Goal: Information Seeking & Learning: Learn about a topic

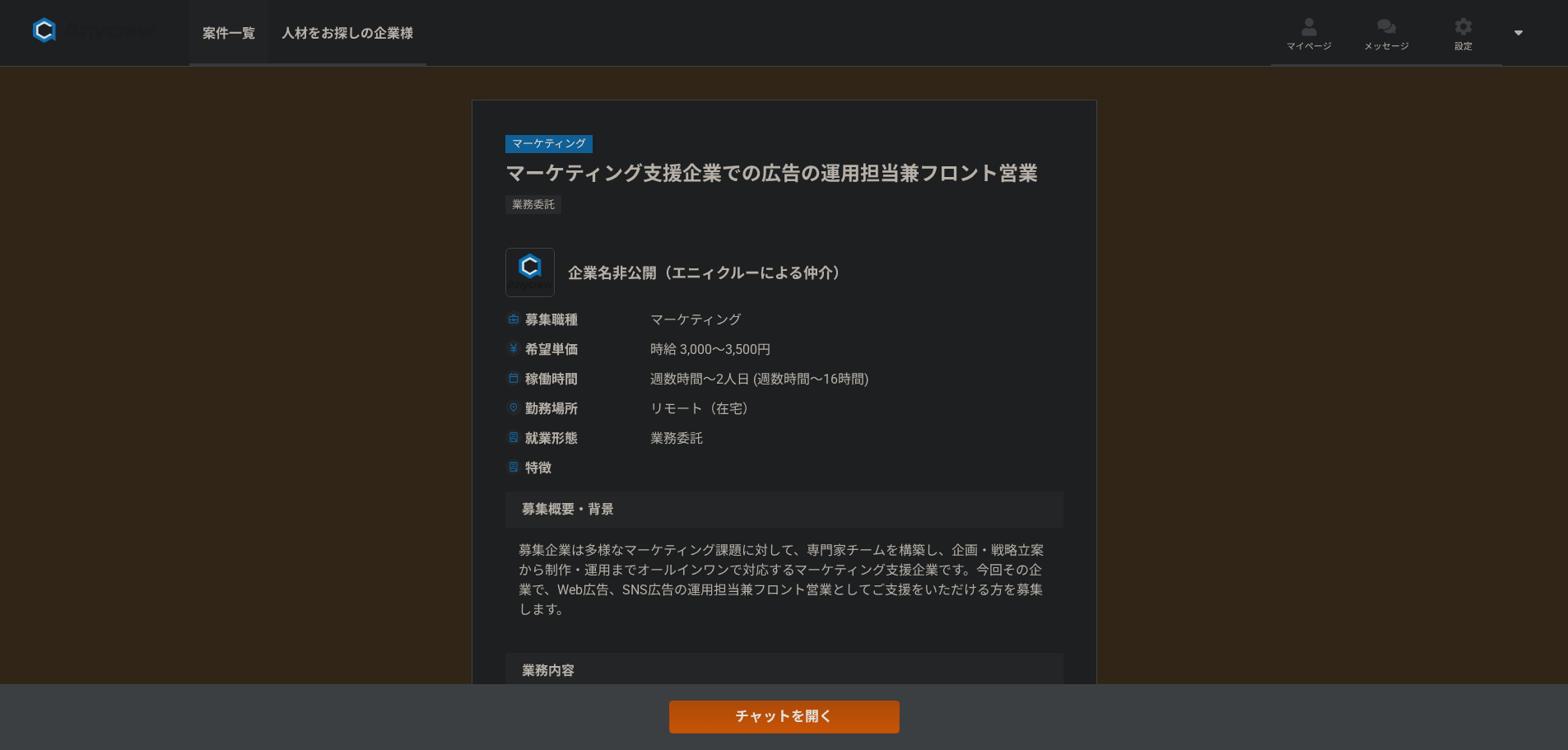
click at [217, 30] on link "案件一覧" at bounding box center [228, 32] width 79 height 66
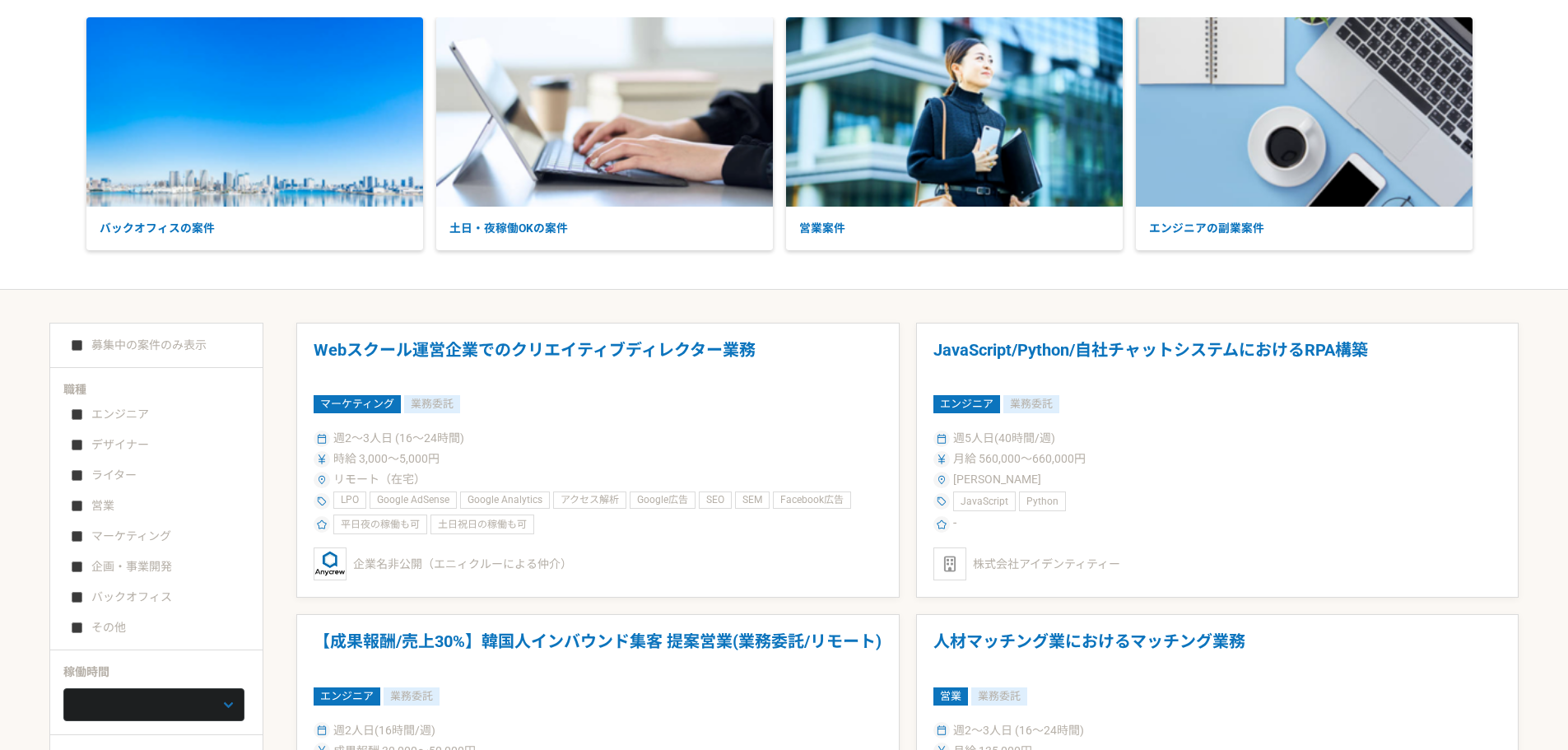
scroll to position [165, 0]
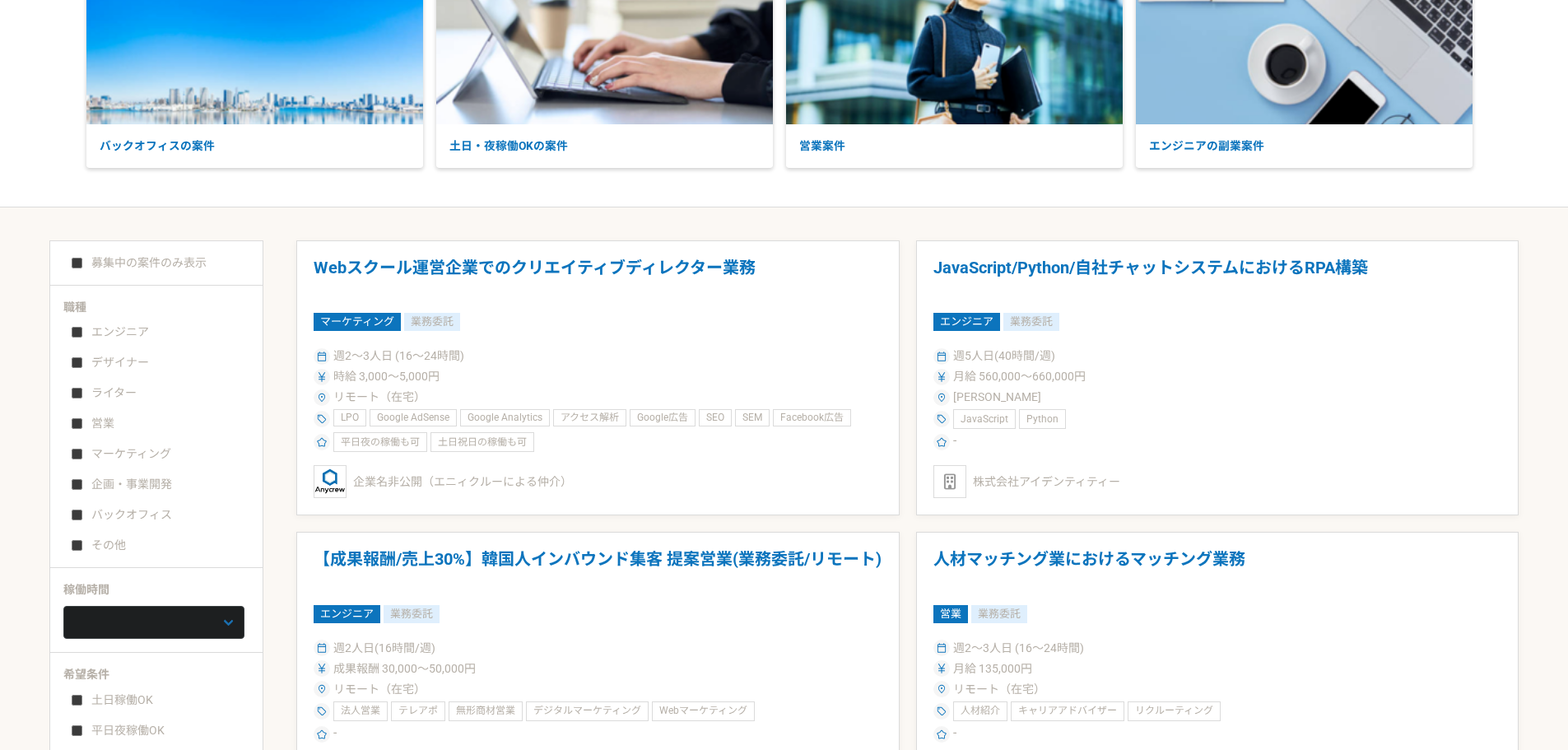
click at [82, 516] on input "バックオフィス" at bounding box center [76, 514] width 10 height 10
checkbox input "true"
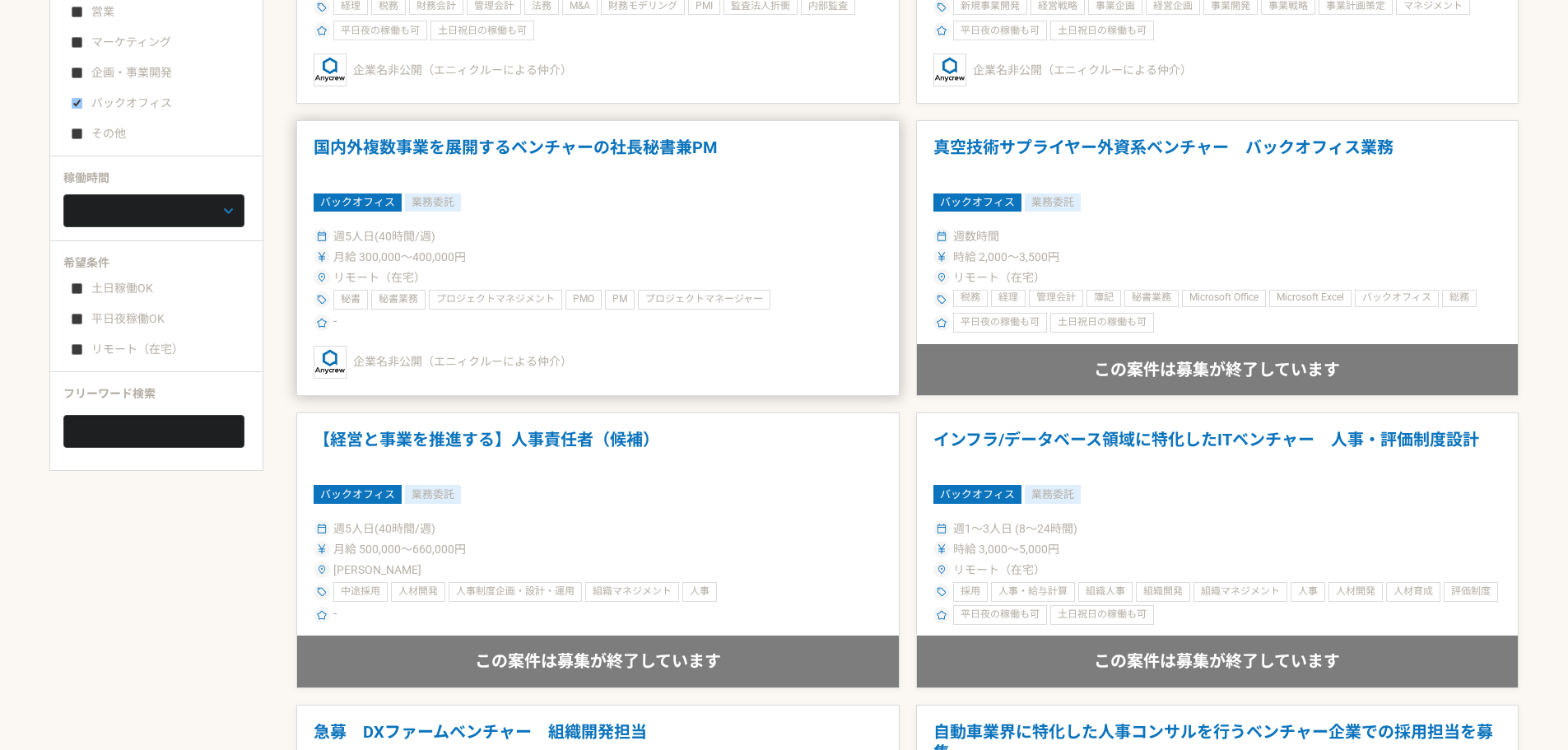
scroll to position [329, 0]
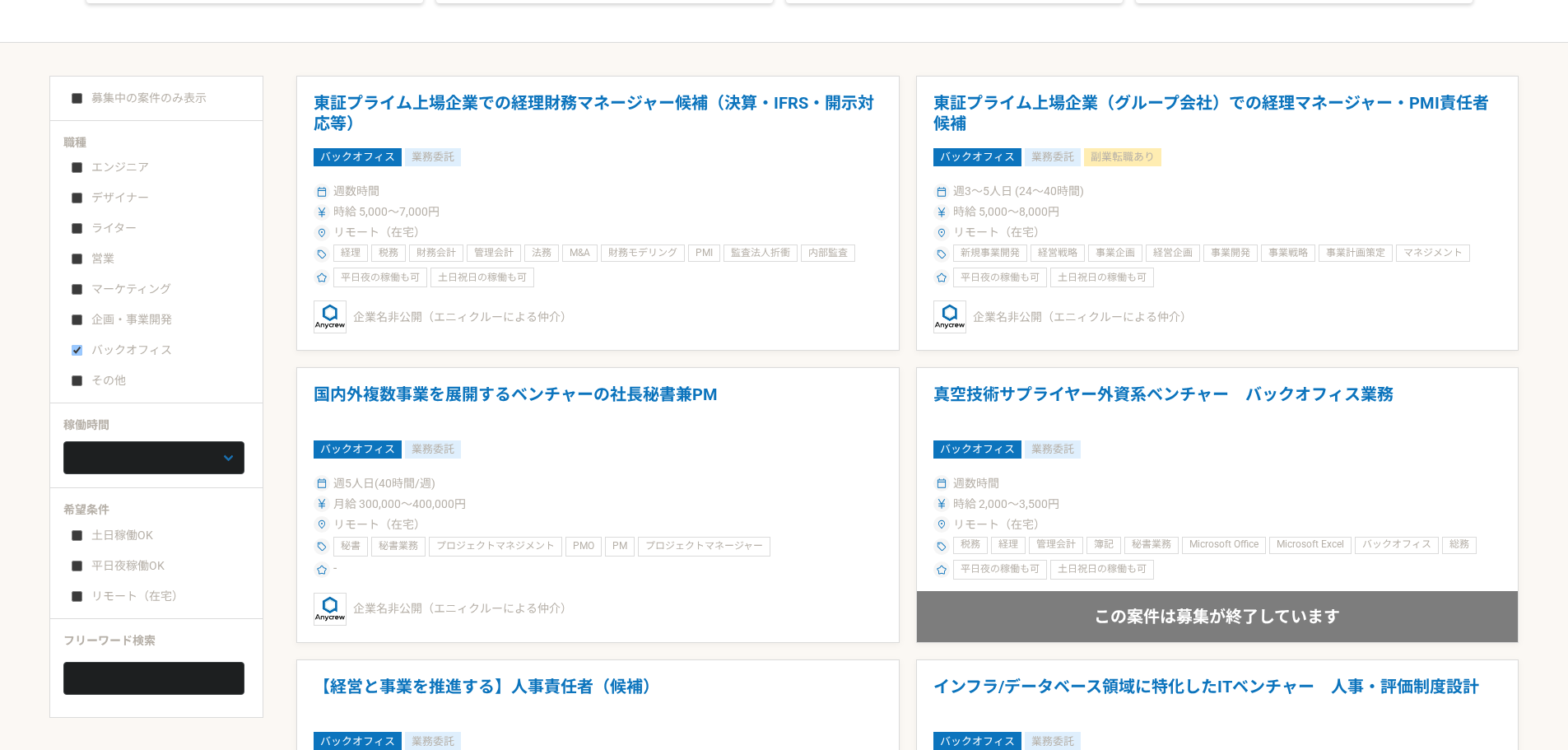
click at [81, 600] on input "リモート（在宅）" at bounding box center [76, 596] width 10 height 10
checkbox input "true"
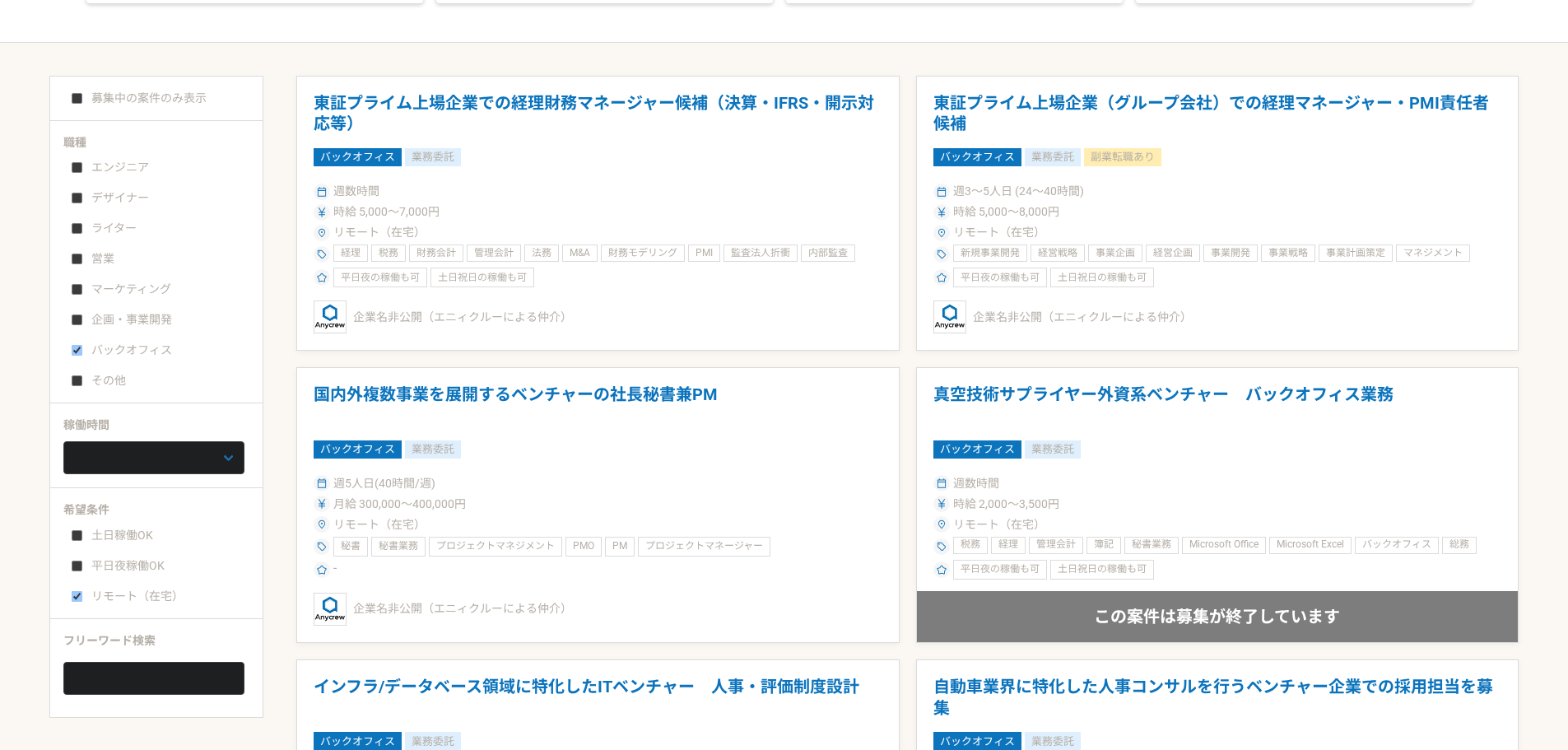
click at [79, 89] on label "募集中の案件のみ表示" at bounding box center [139, 98] width 135 height 17
click at [79, 93] on input "募集中の案件のみ表示" at bounding box center [76, 98] width 10 height 10
checkbox input "true"
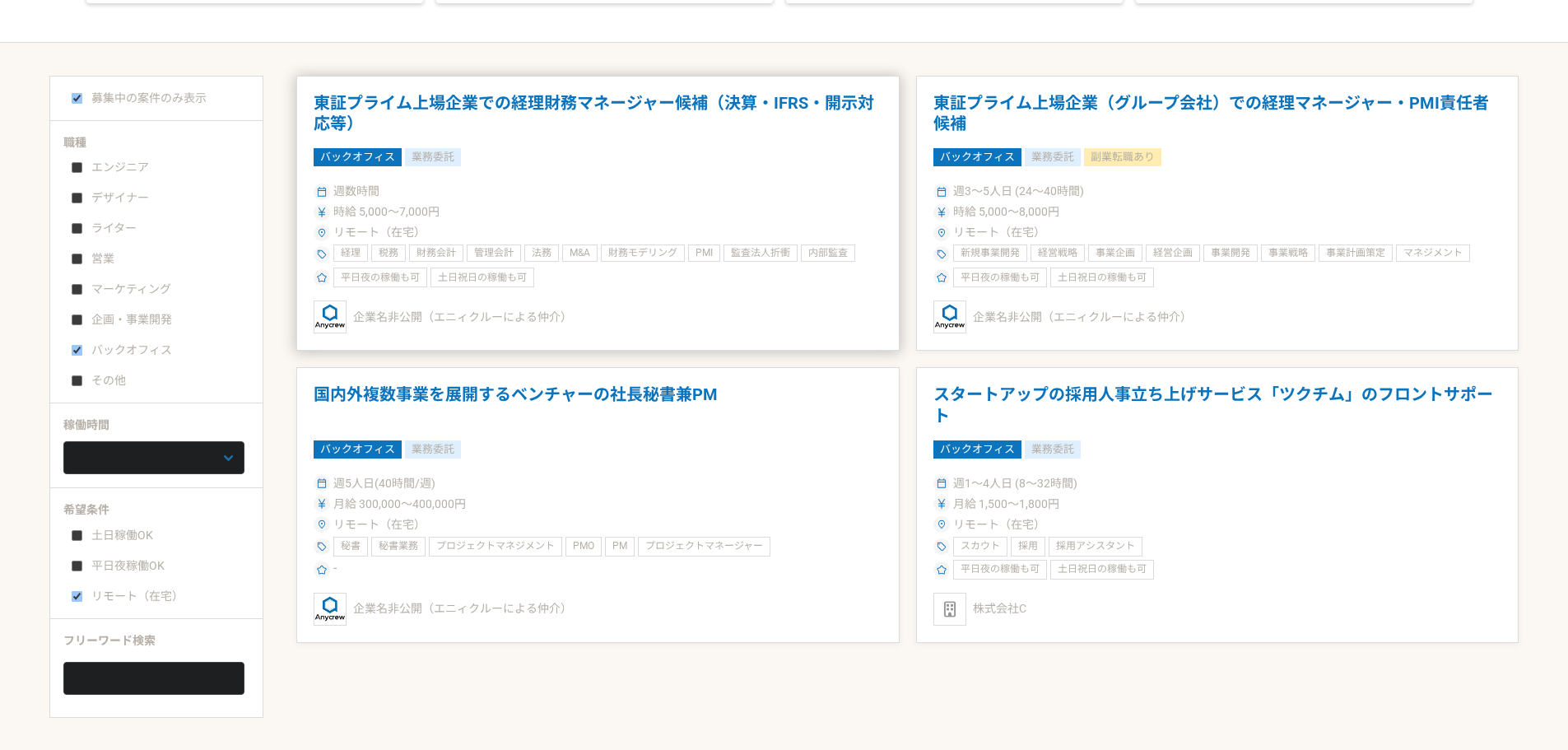
click at [537, 210] on div "時給 5,000〜7,000円" at bounding box center [598, 212] width 569 height 17
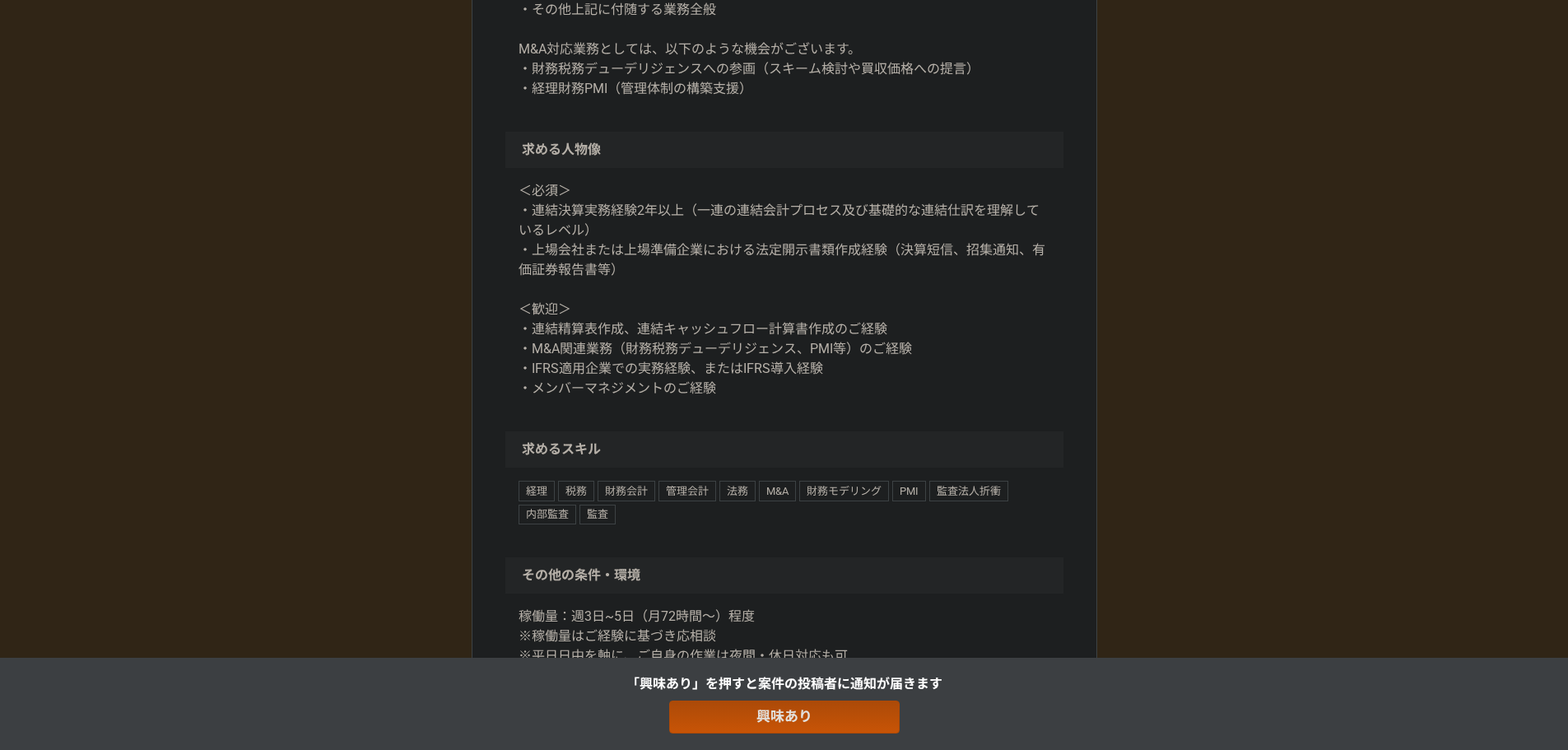
scroll to position [1565, 0]
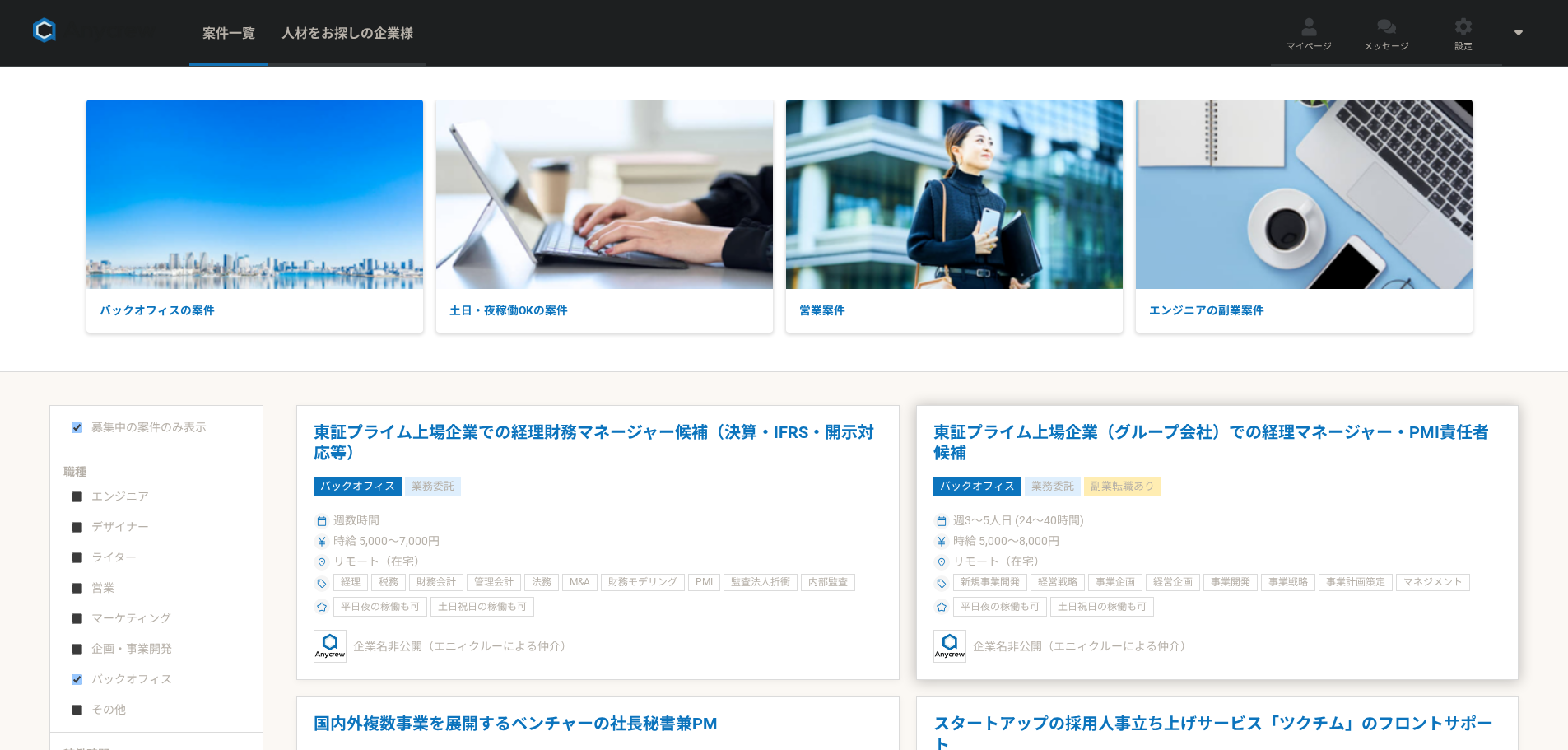
click at [1004, 426] on h1 "東証プライム上場企業（グループ会社）での経理マネージャー・PMI責任者候補" at bounding box center [1218, 444] width 569 height 42
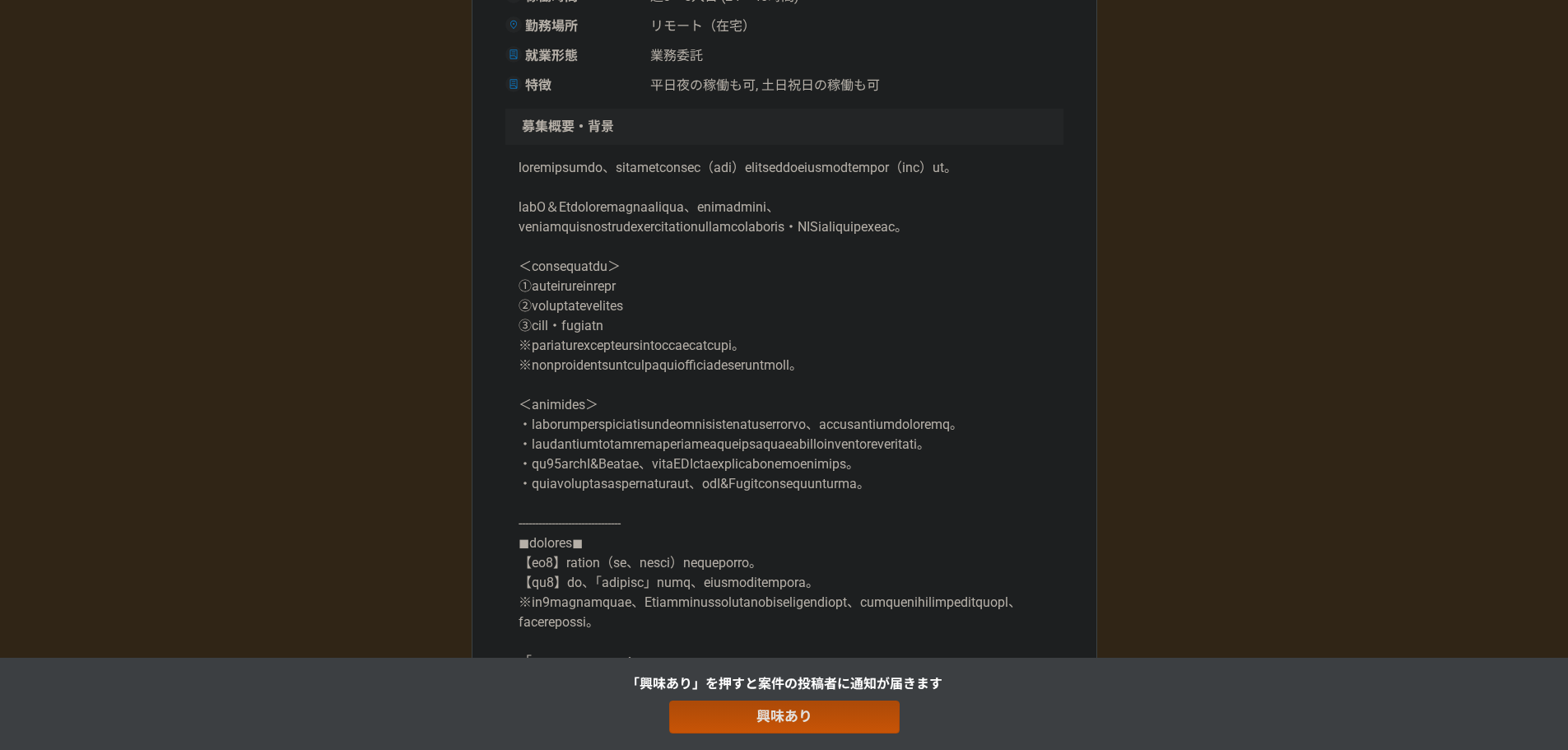
scroll to position [577, 0]
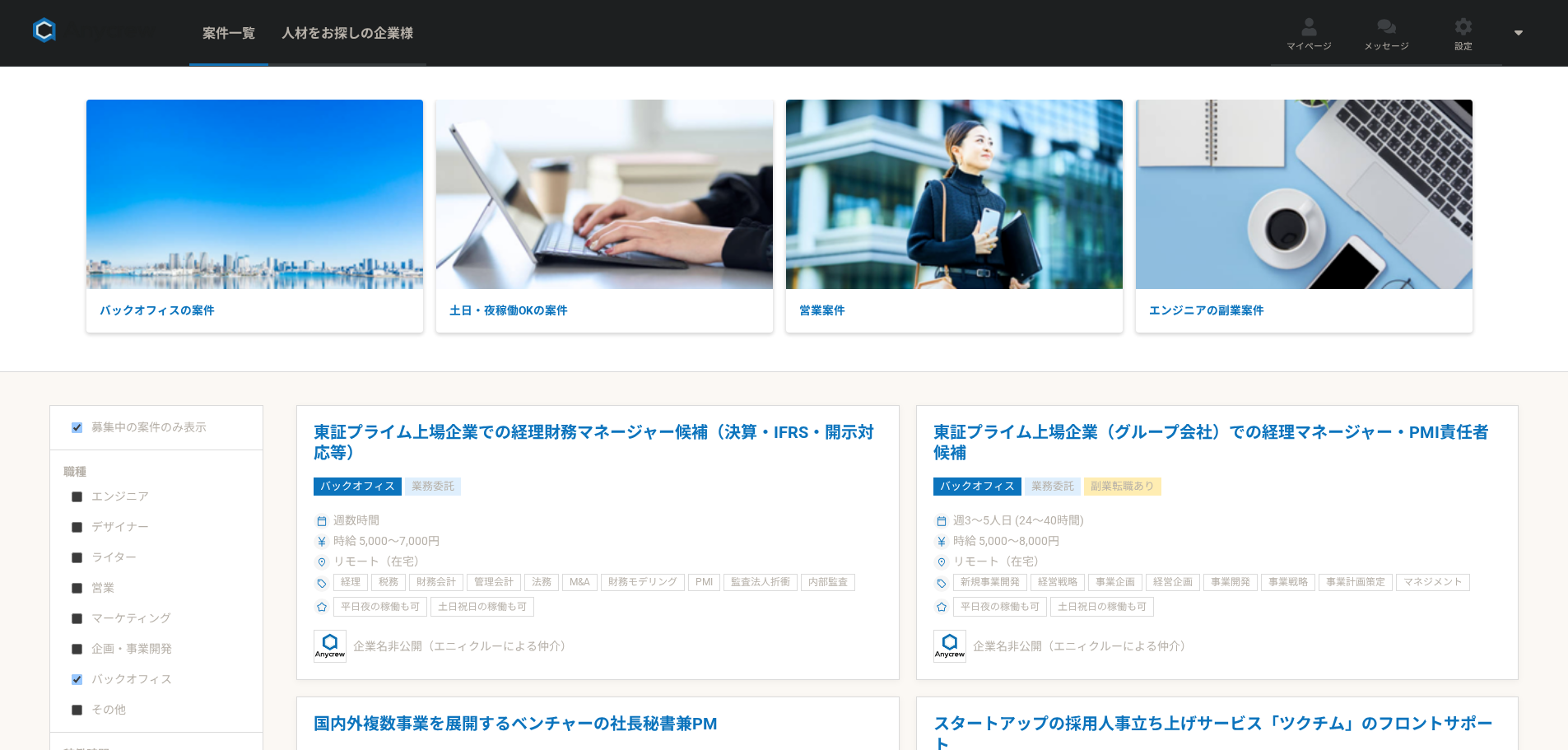
scroll to position [247, 0]
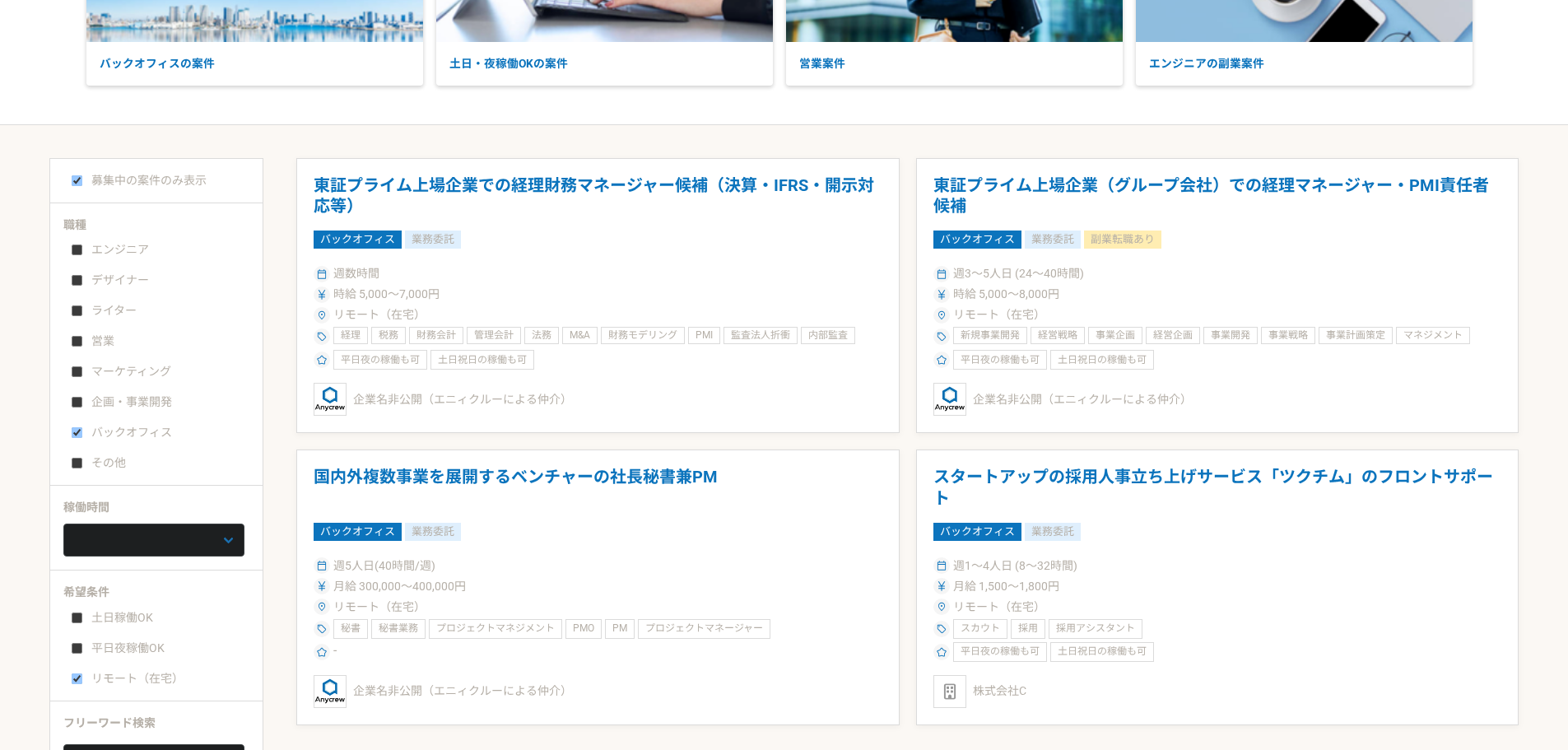
click at [79, 435] on input "バックオフィス" at bounding box center [76, 432] width 10 height 10
checkbox input "false"
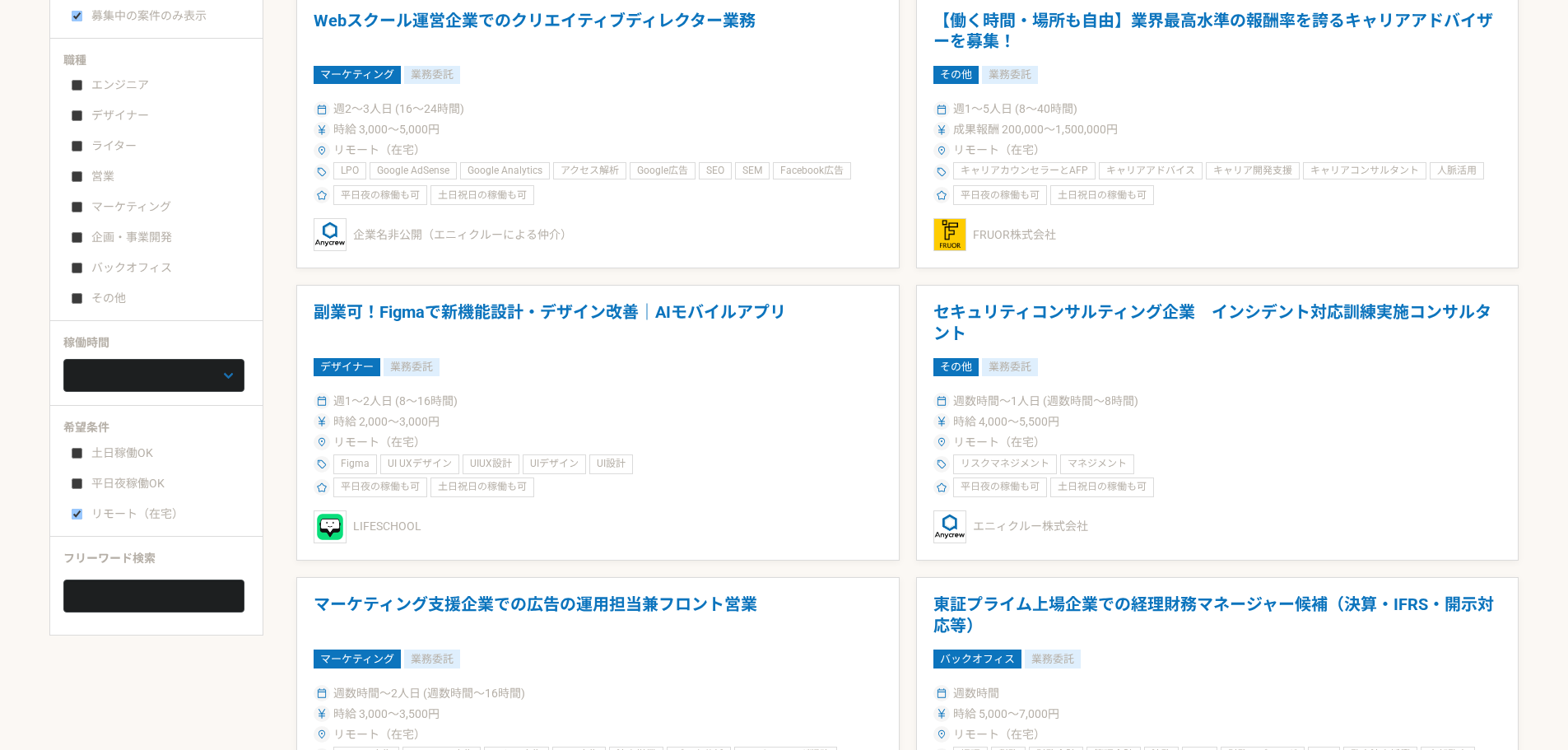
scroll to position [577, 0]
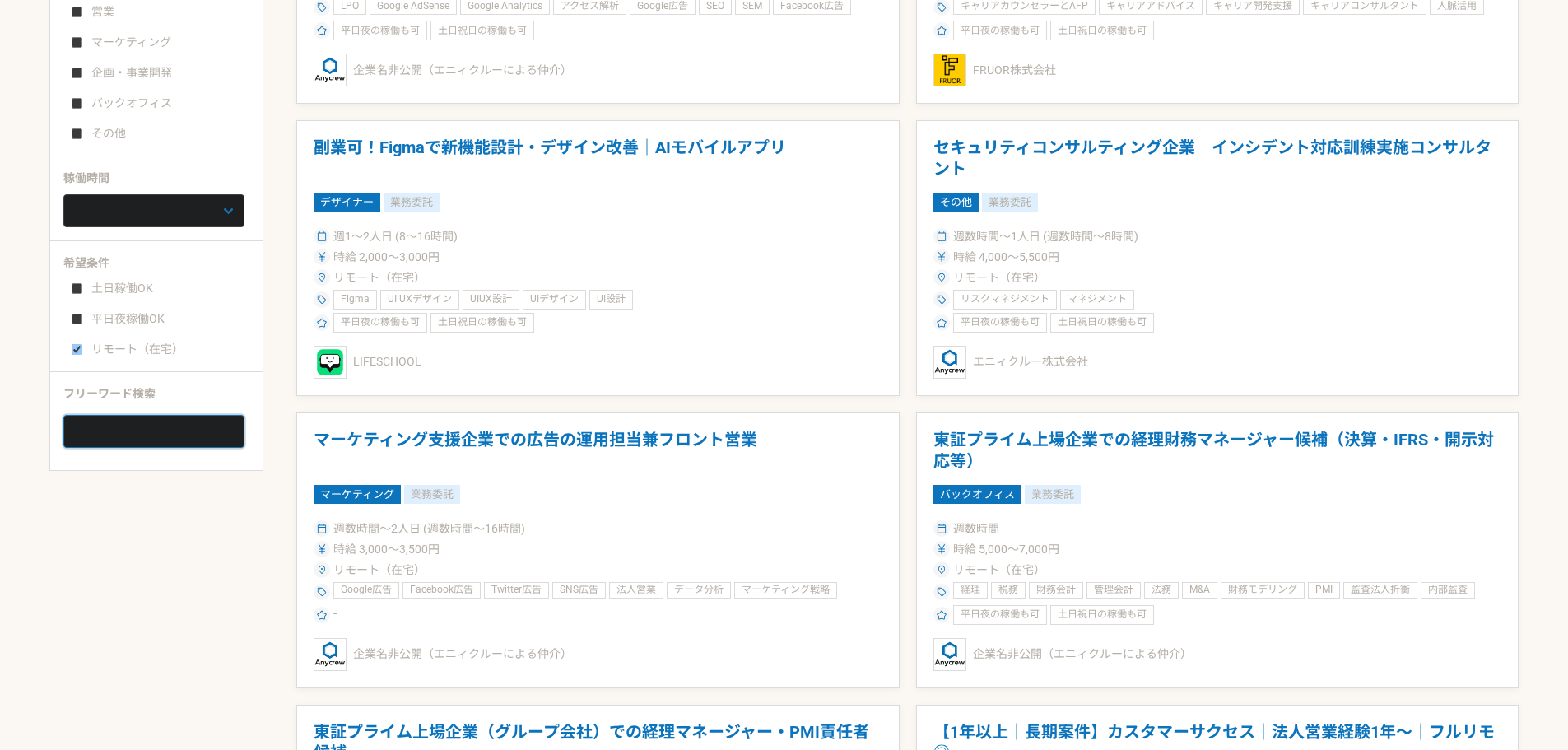
click at [106, 437] on input at bounding box center [154, 431] width 181 height 33
type input "S"
type input "SES"
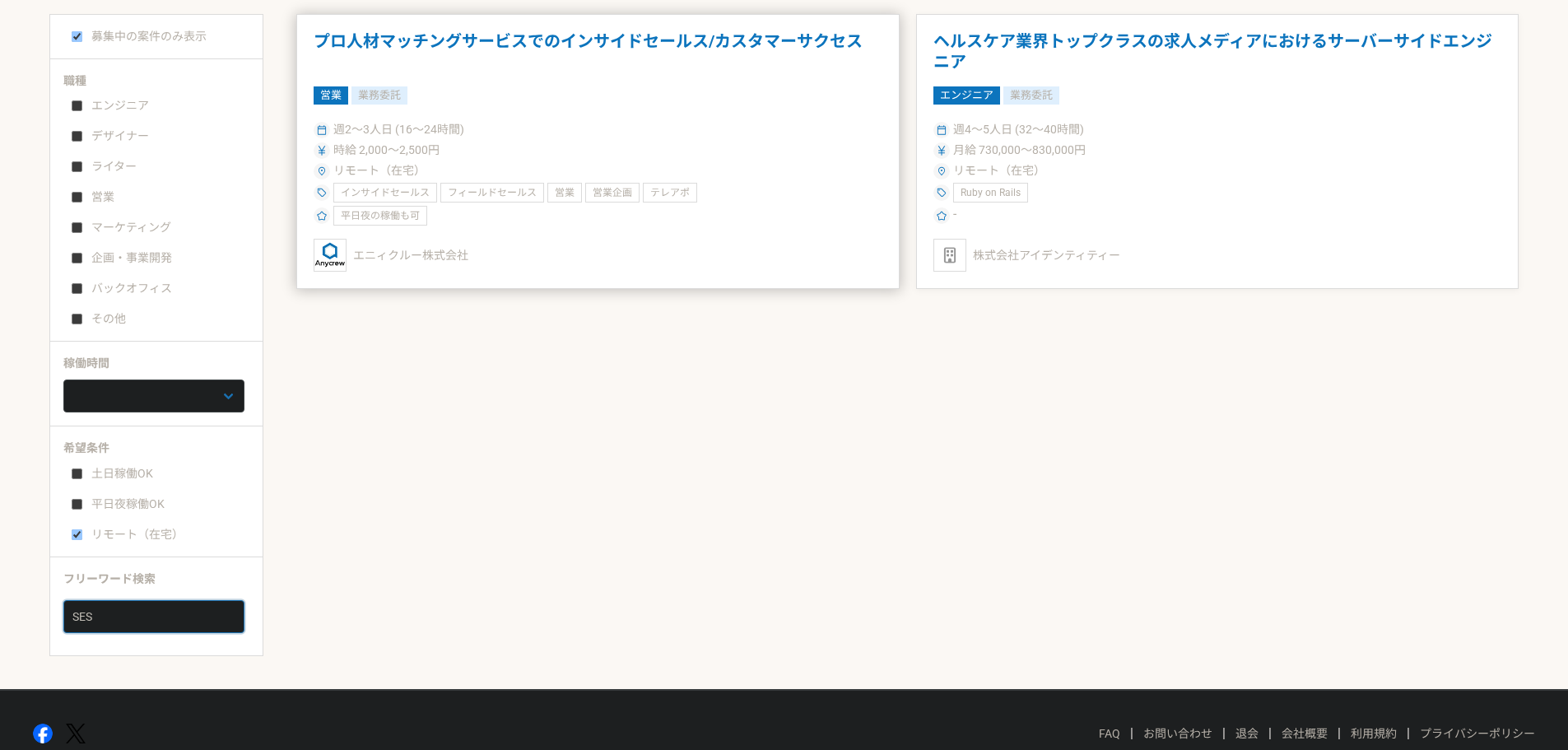
scroll to position [308, 0]
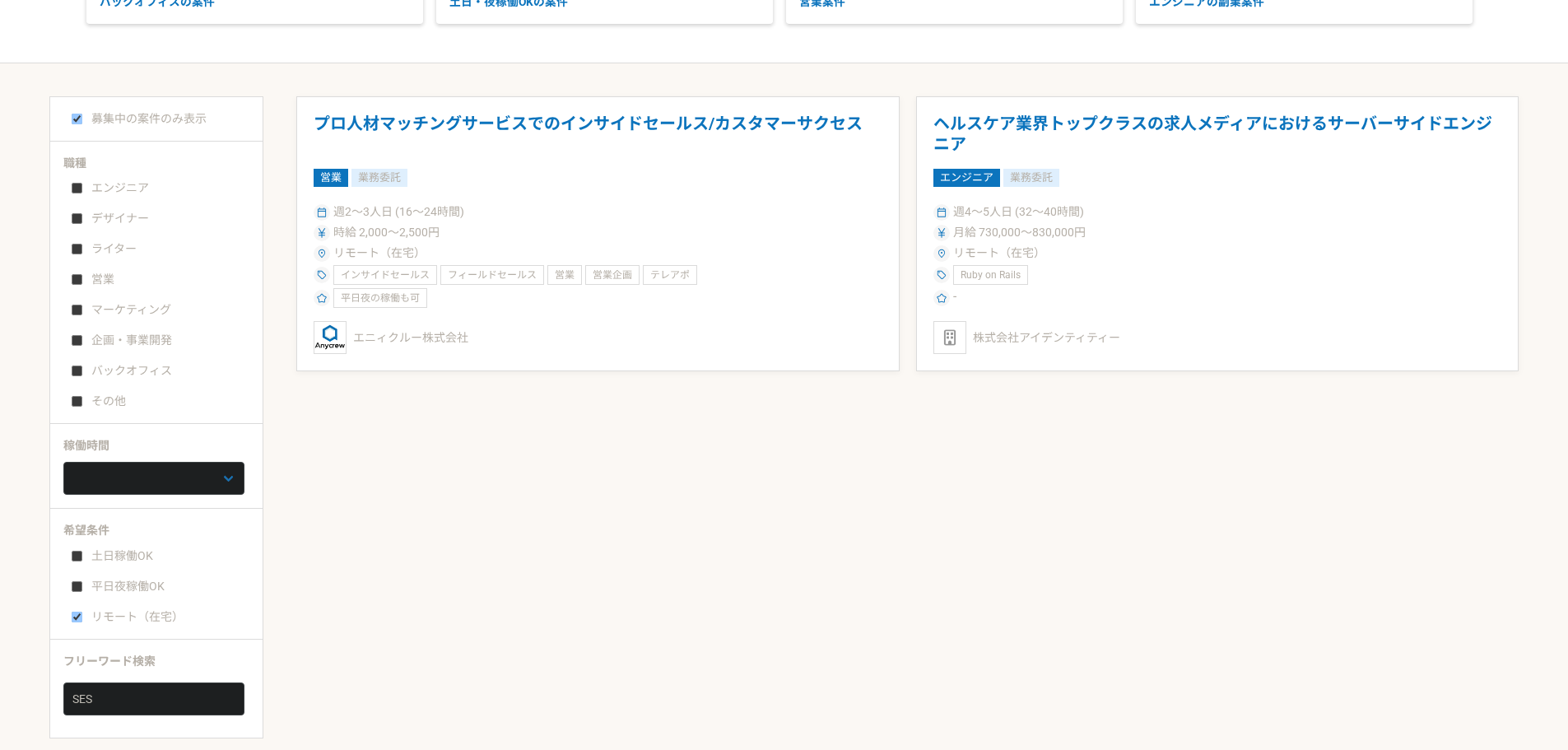
click at [663, 216] on div "週2〜3人日 (16〜24時間)" at bounding box center [598, 212] width 569 height 17
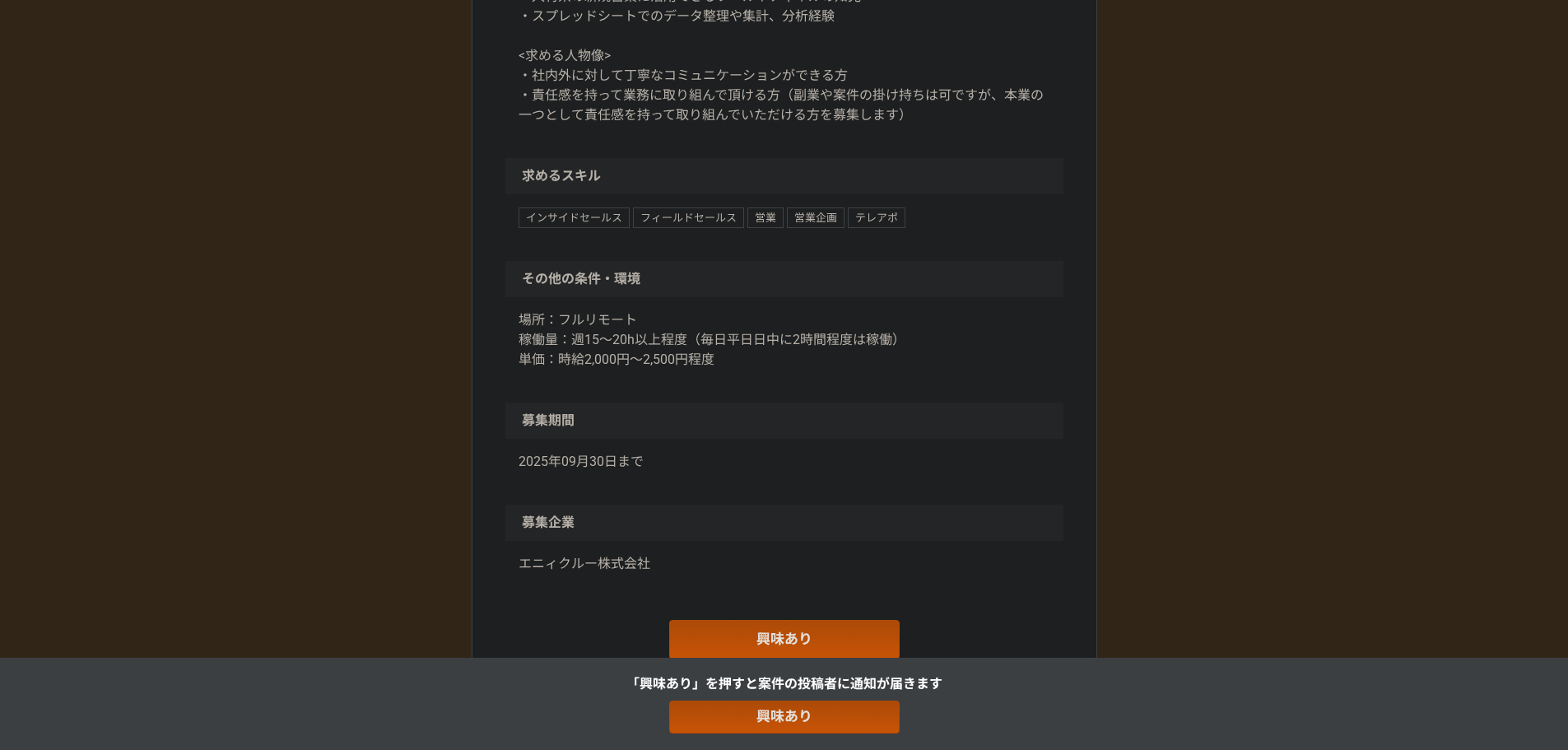
scroll to position [1482, 0]
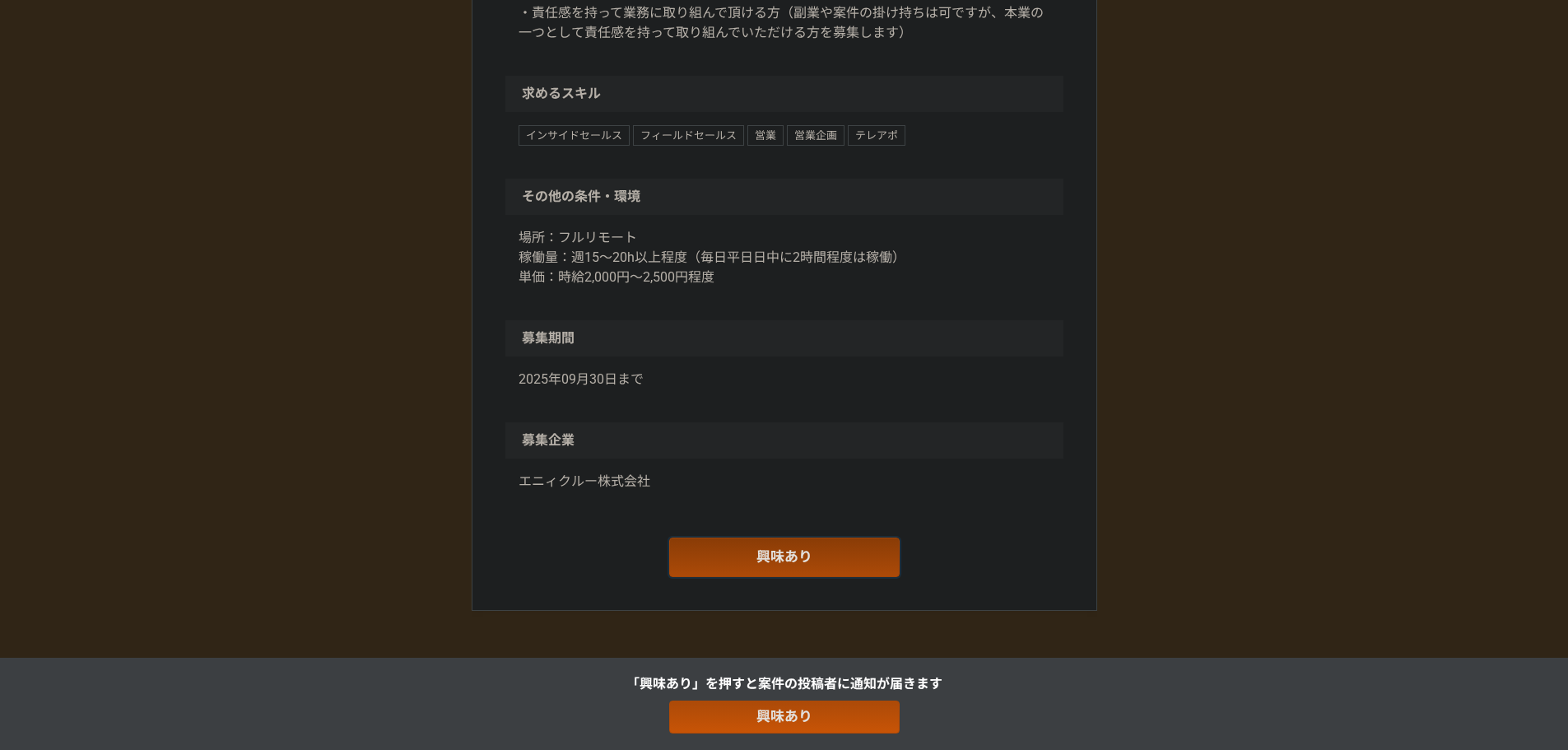
click at [725, 551] on link "興味あり" at bounding box center [784, 558] width 230 height 40
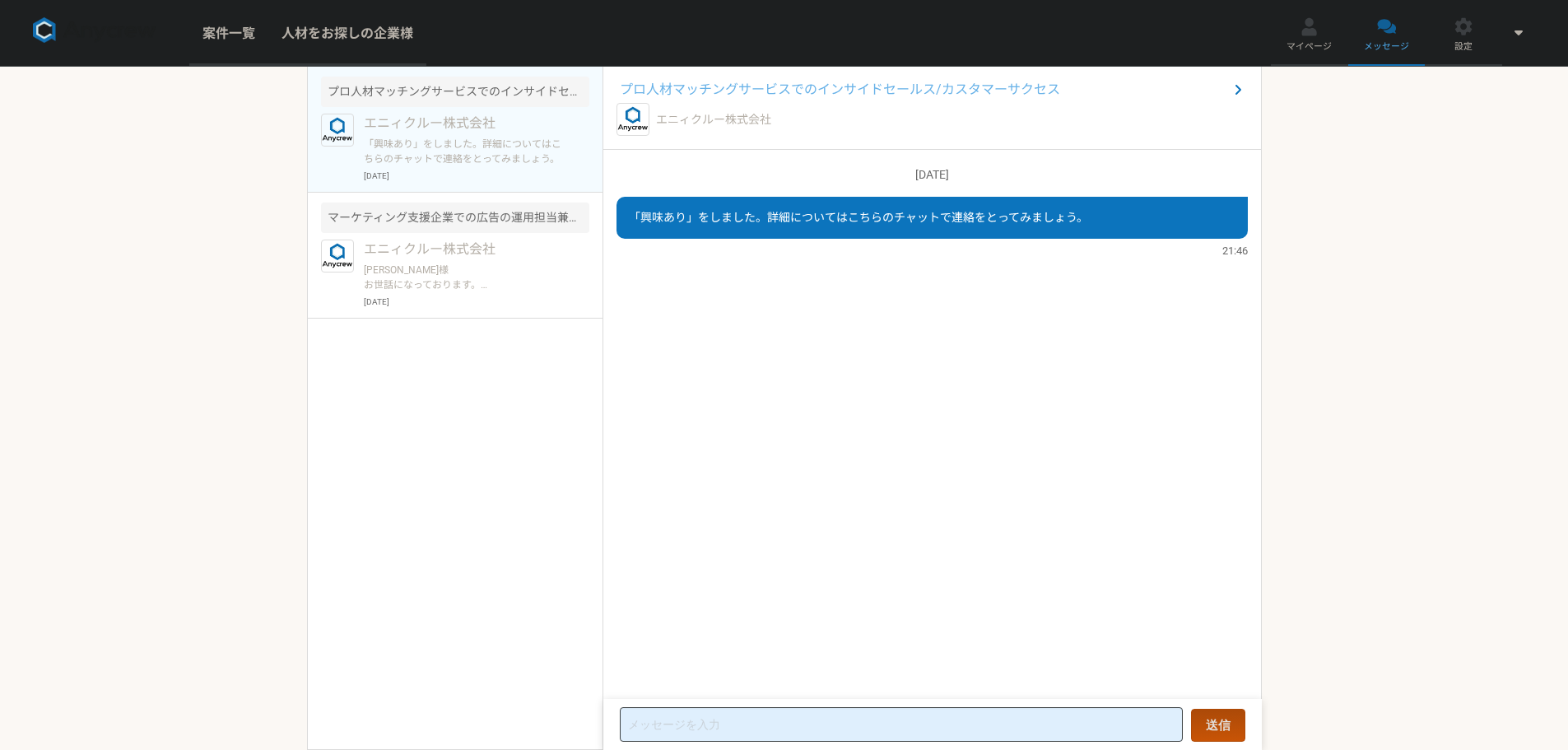
click at [174, 449] on div "案件一覧 人材をお探しの企業様 マイページ メッセージ 設定 プロ人材マッチングサービスでのインサイドセールス/カスタマーサクセス エニィクルー株式会社 「興…" at bounding box center [784, 375] width 1568 height 750
click at [1460, 241] on div "案件一覧 人材をお探しの企業様 マイページ メッセージ 設定 プロ人材マッチングサービスでのインサイドセールス/カスタマーサクセス エニィクルー株式会社 「興…" at bounding box center [784, 375] width 1568 height 750
click at [1295, 37] on link "マイページ" at bounding box center [1309, 32] width 77 height 66
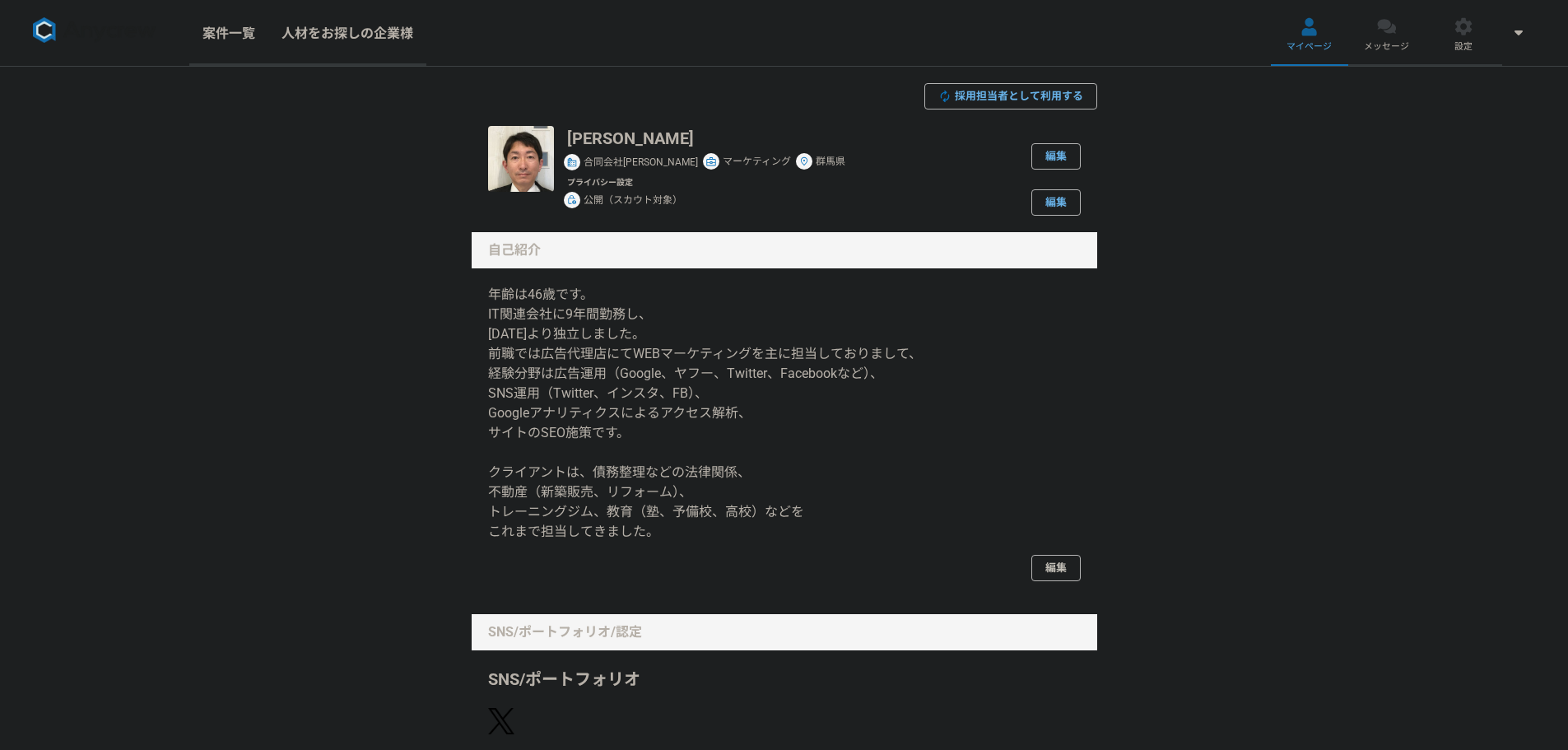
click at [1052, 582] on link "編集" at bounding box center [1056, 568] width 49 height 27
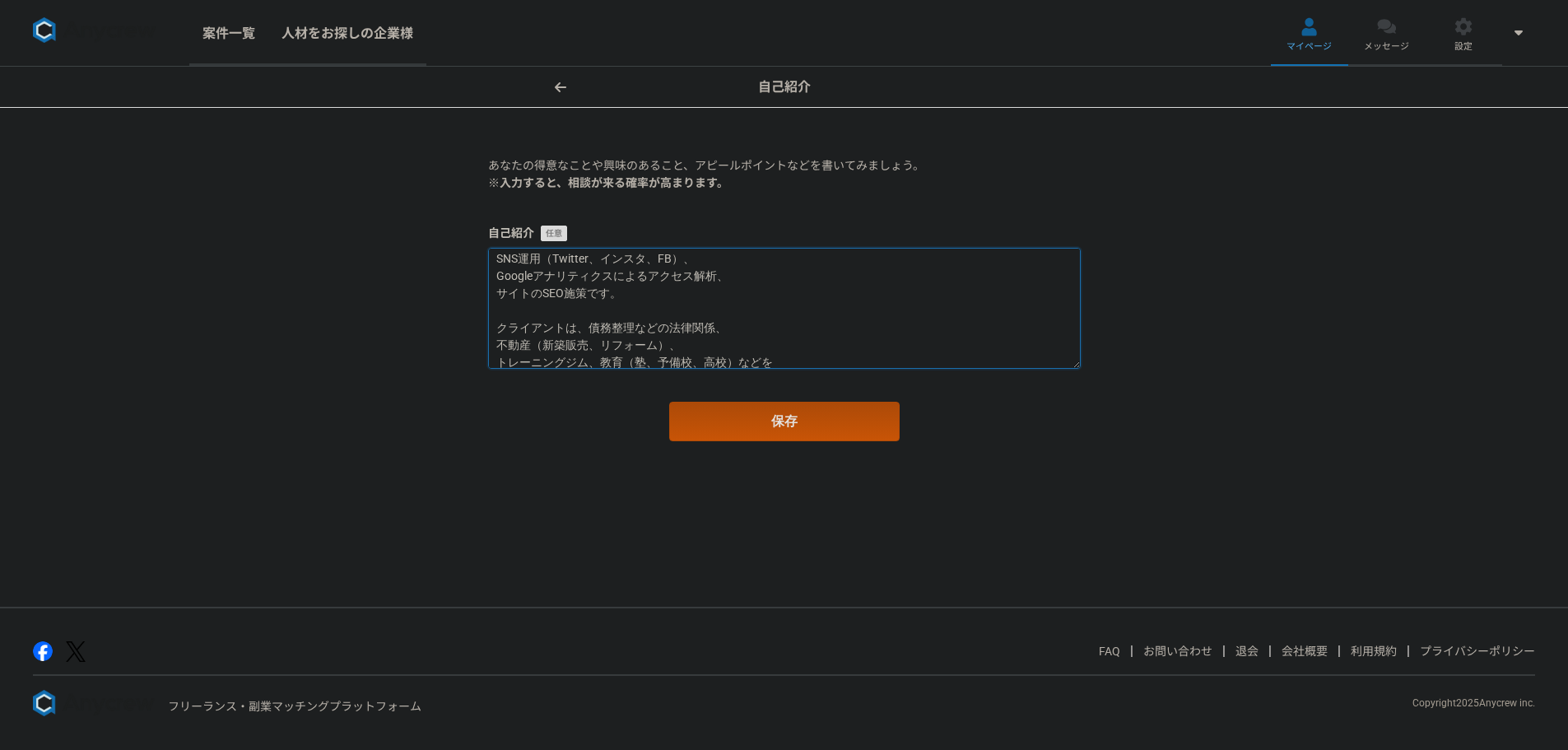
scroll to position [155, 0]
drag, startPoint x: 498, startPoint y: 267, endPoint x: 710, endPoint y: 321, distance: 218.8
click at [710, 321] on textarea "年齢は46歳です。 IT関連会社に9年間勤務し、 [DATE]より独立しました。 前職では広告代理店にてWEBマーケティングを主に担当しておりまして、 経験分…" at bounding box center [784, 307] width 593 height 121
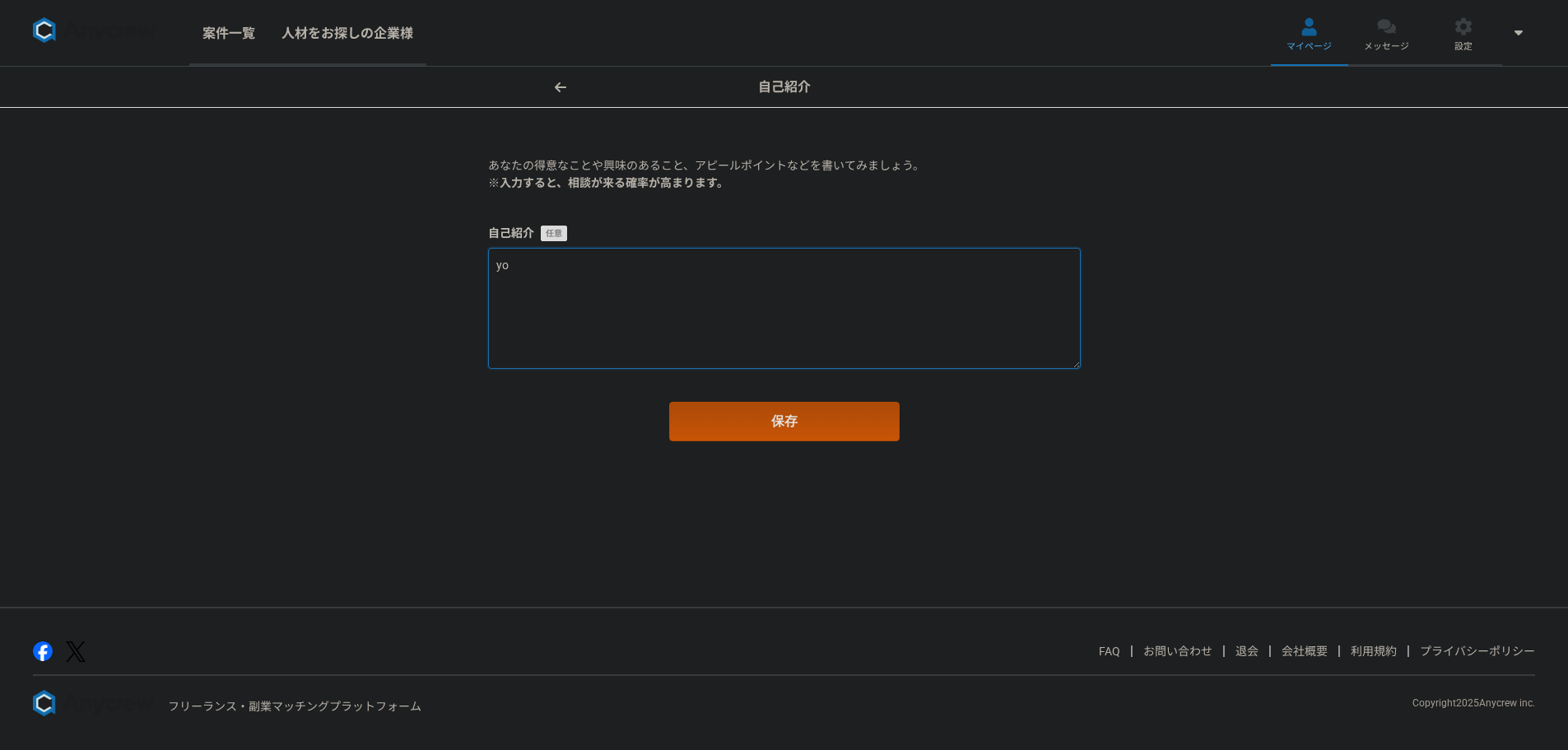
scroll to position [0, 0]
type textarea "y"
type textarea "よ"
type textarea "よろしくお願い申し上げます。"
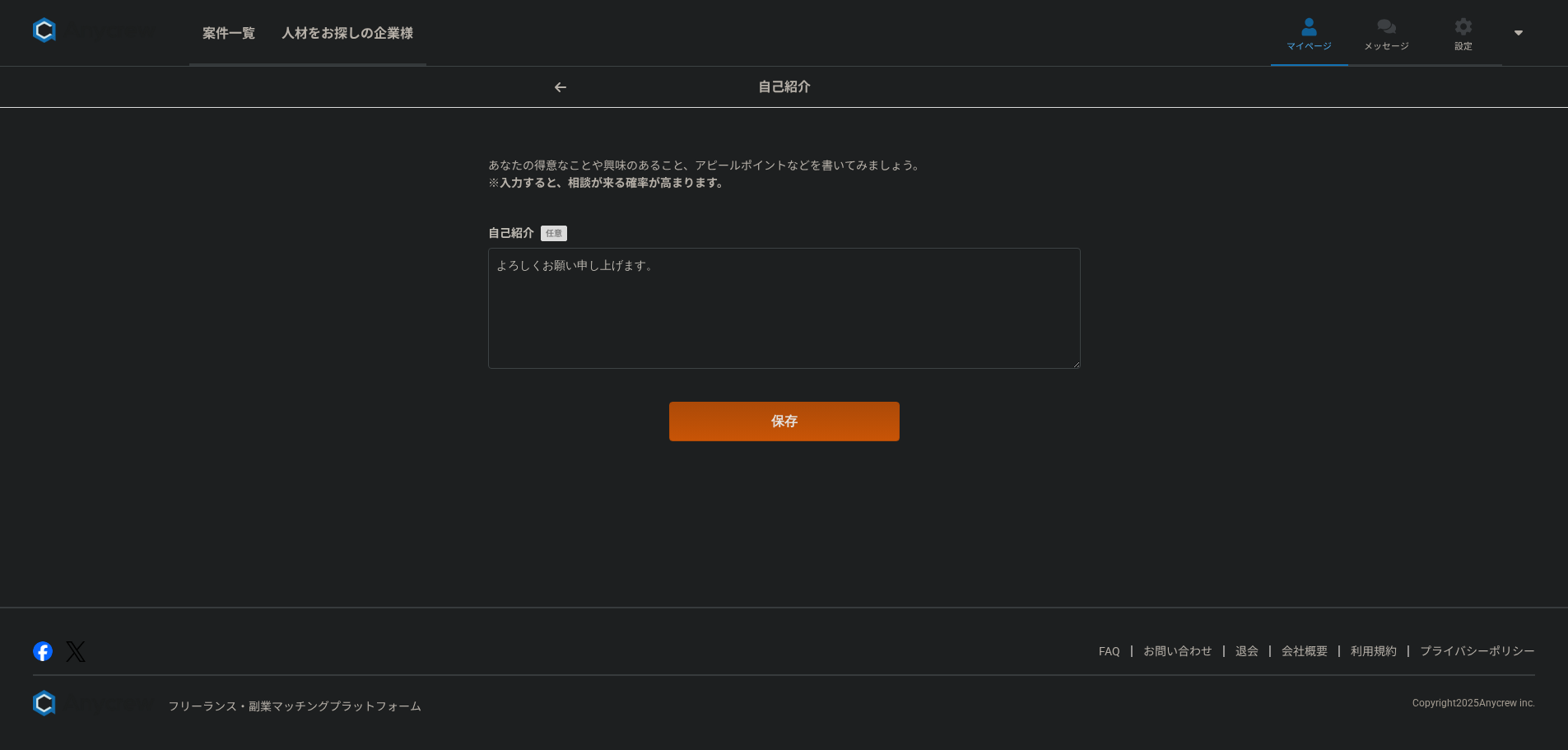
click at [1242, 646] on link "退会" at bounding box center [1246, 651] width 23 height 13
click at [955, 149] on main "あなたの得意なことや興味のあること、アピールポイントなどを書いてみましょう。 ※入力すると、相談が来る確率が高まります。 自己紹介 よろしくお願い申し上げます…" at bounding box center [784, 307] width 625 height 400
click at [1465, 44] on span "設定" at bounding box center [1463, 47] width 18 height 13
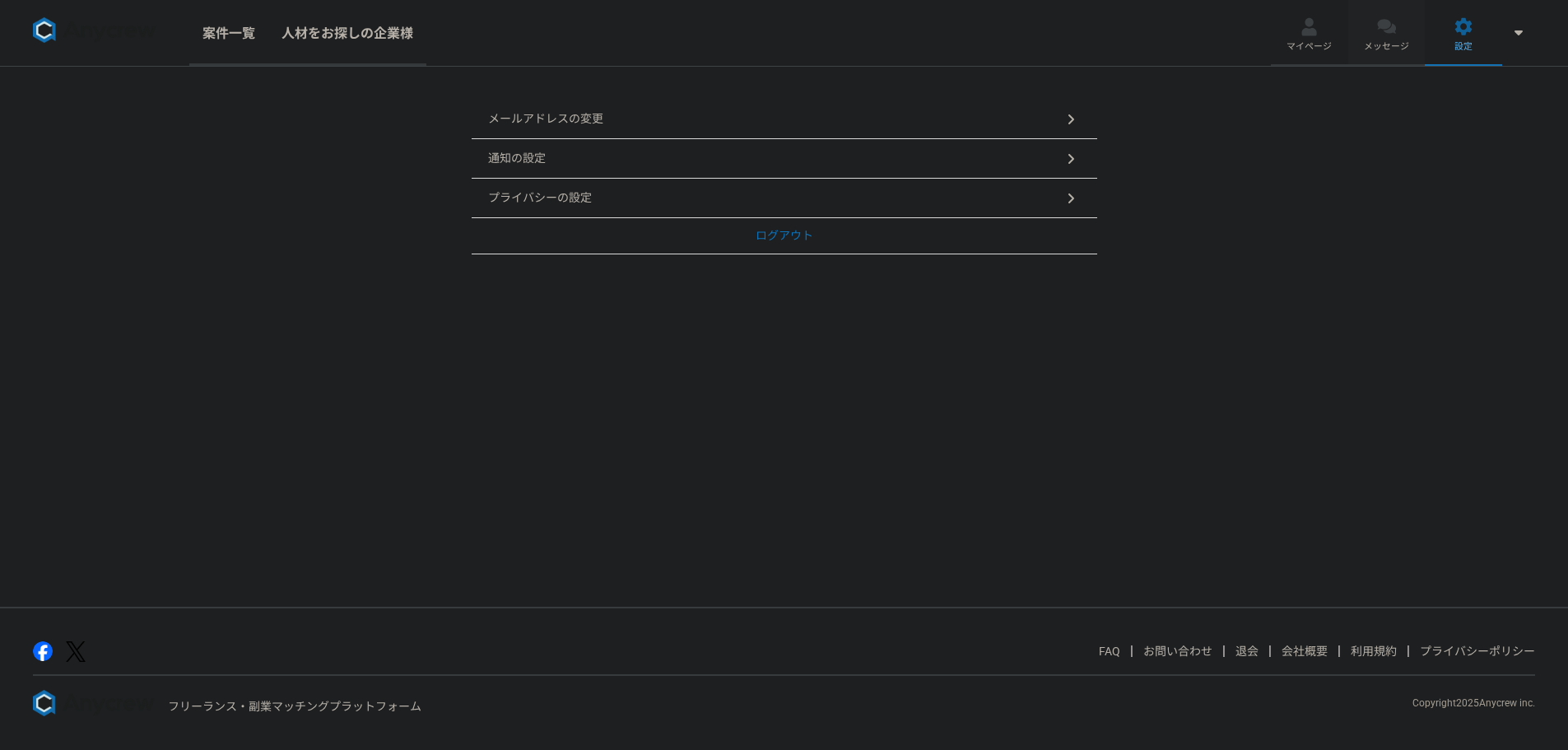
click at [1397, 39] on link "メッセージ" at bounding box center [1386, 32] width 77 height 66
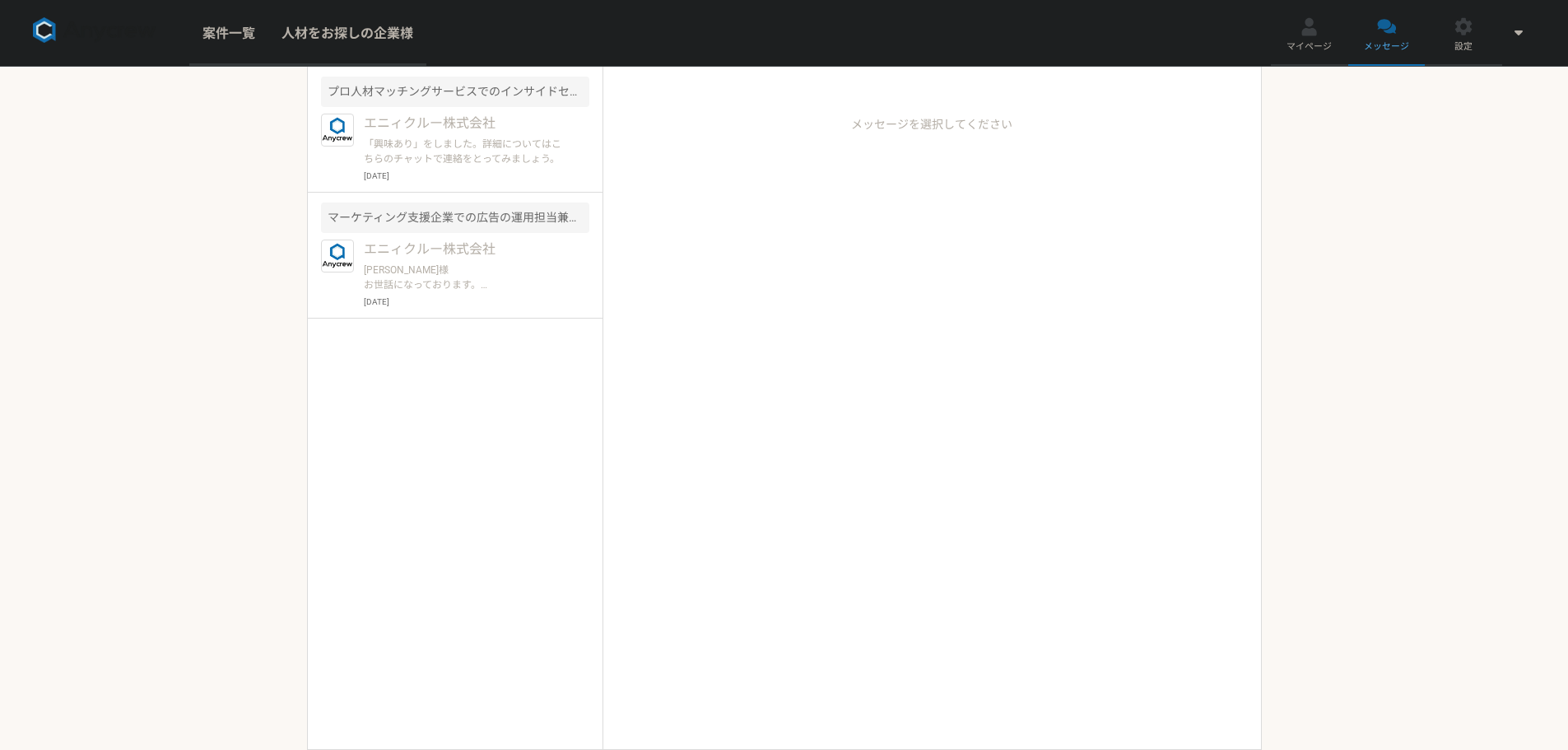
click at [40, 29] on img at bounding box center [95, 30] width 124 height 27
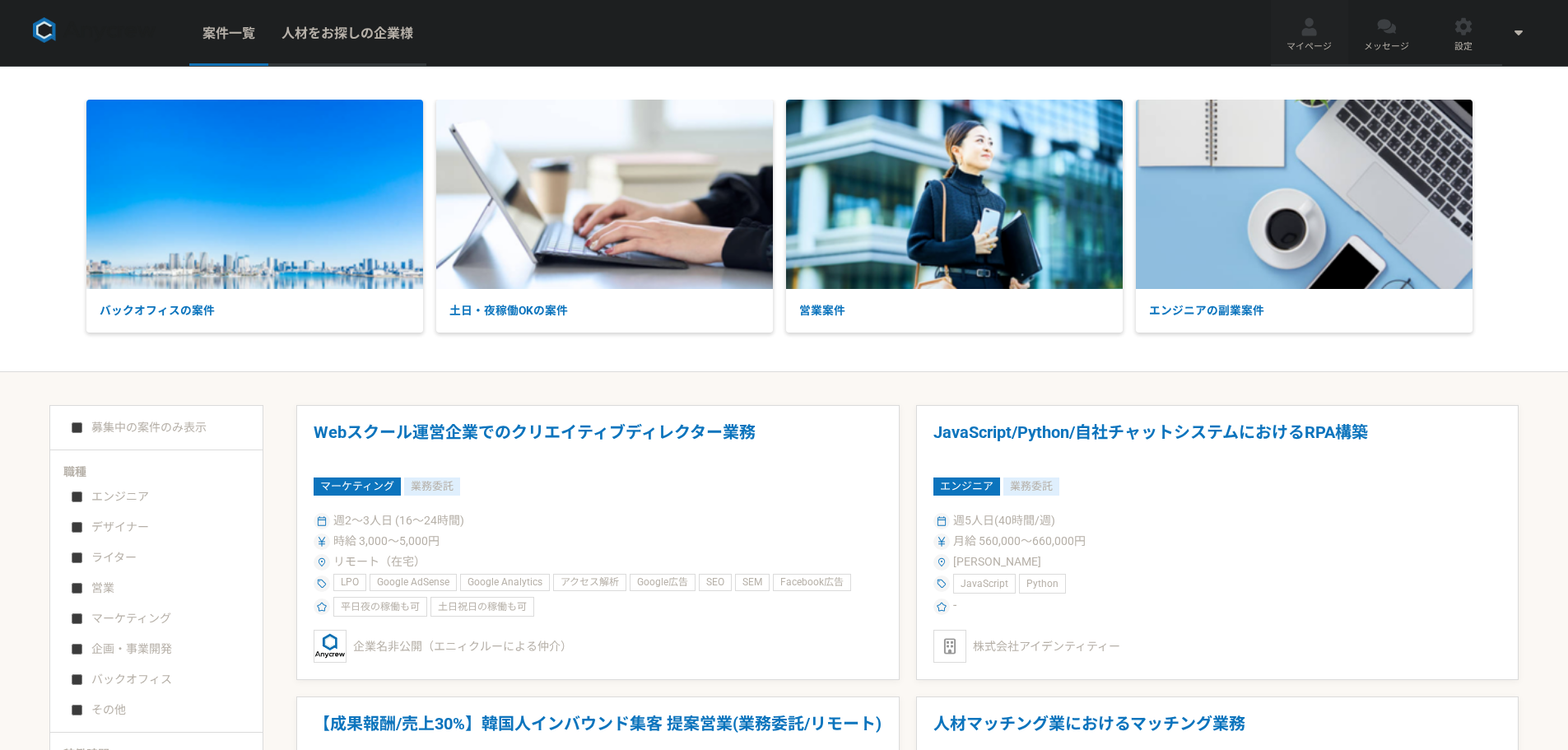
click at [1314, 33] on div at bounding box center [1309, 27] width 19 height 19
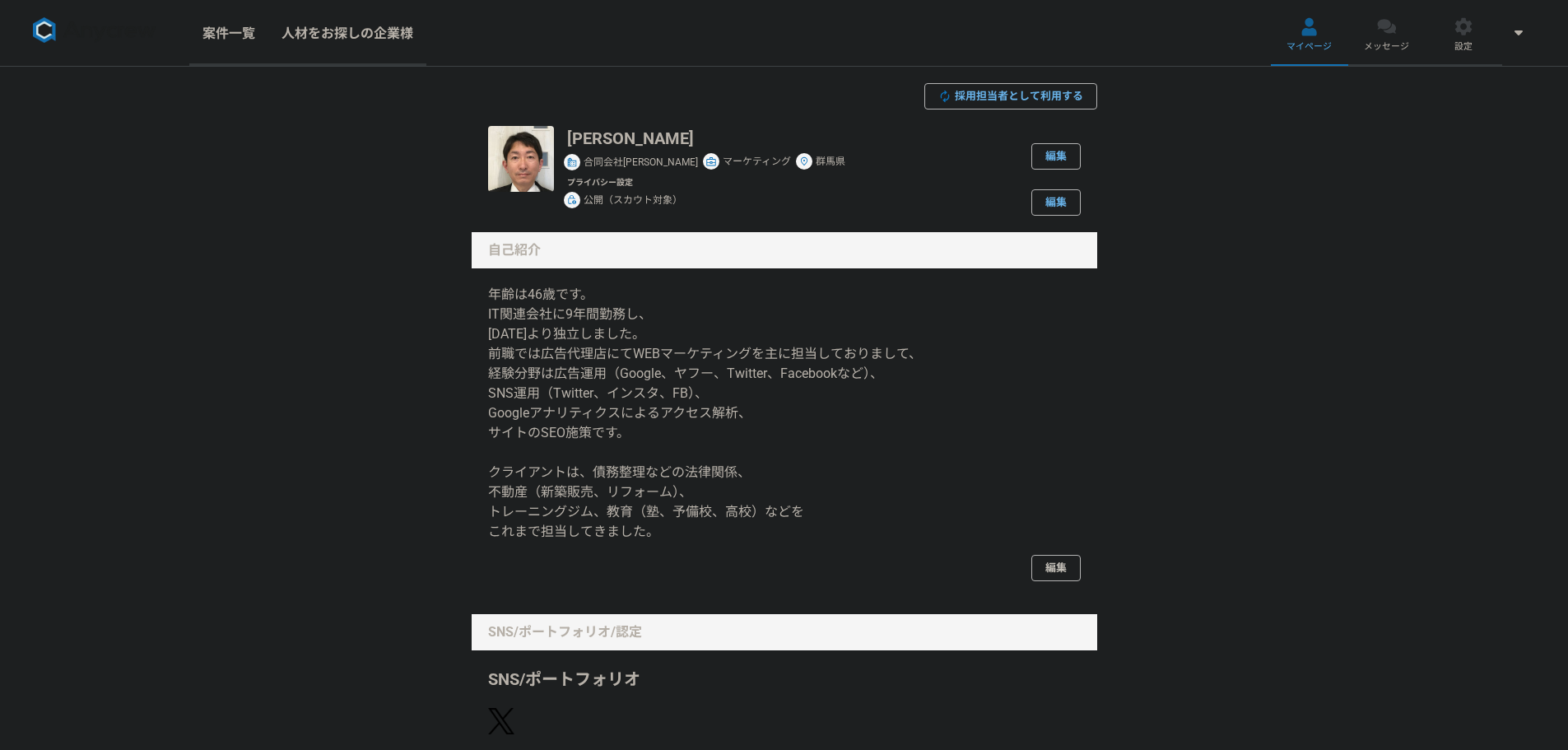
click at [1056, 580] on link "編集" at bounding box center [1056, 568] width 49 height 27
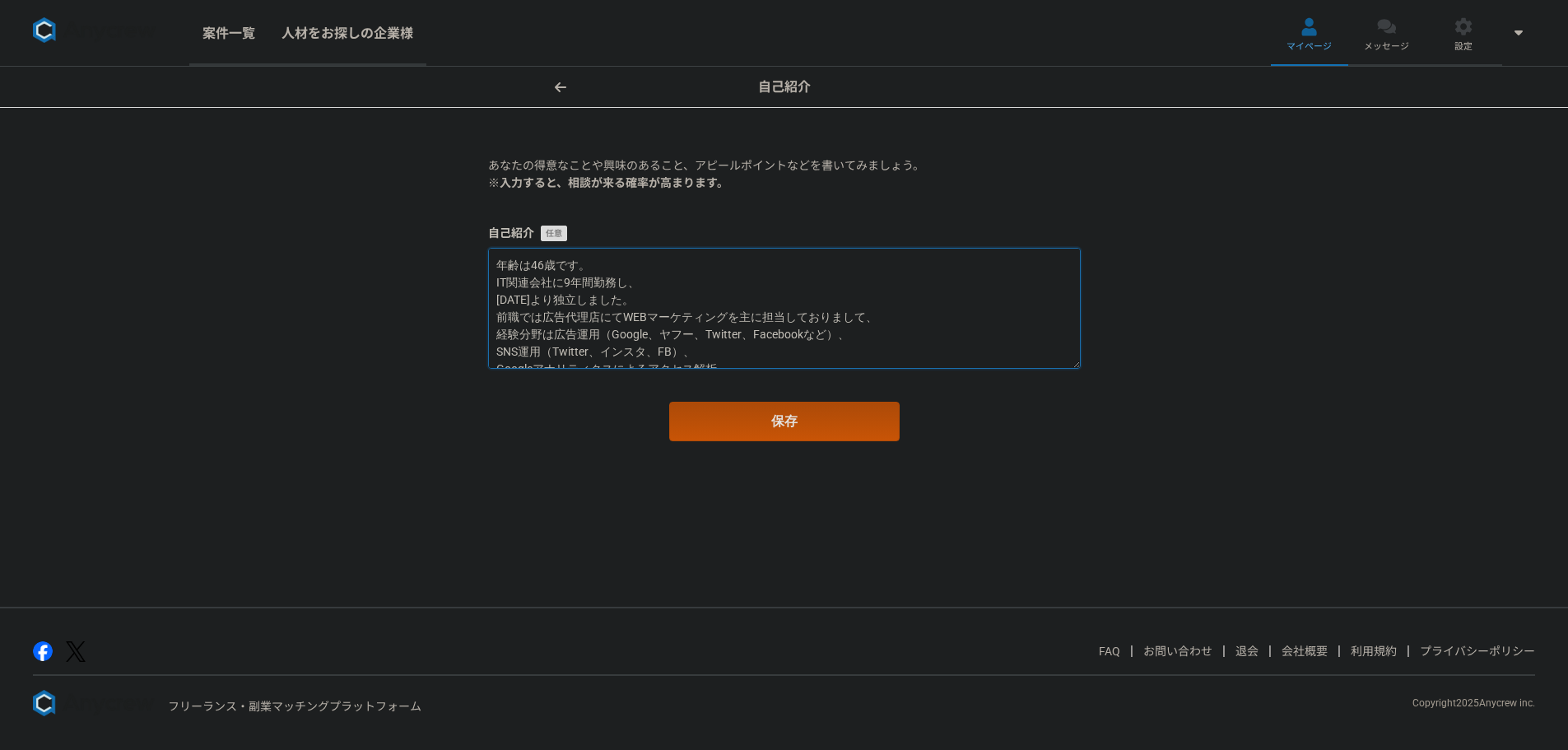
scroll to position [155, 0]
drag, startPoint x: 498, startPoint y: 268, endPoint x: 716, endPoint y: 400, distance: 254.8
click at [716, 400] on form "あなたの得意なことや興味のあること、アピールポイントなどを書いてみましょう。 ※入力すると、相談が来る確率が高まります。 自己紹介 年齢は46歳です。 IT関…" at bounding box center [784, 299] width 593 height 284
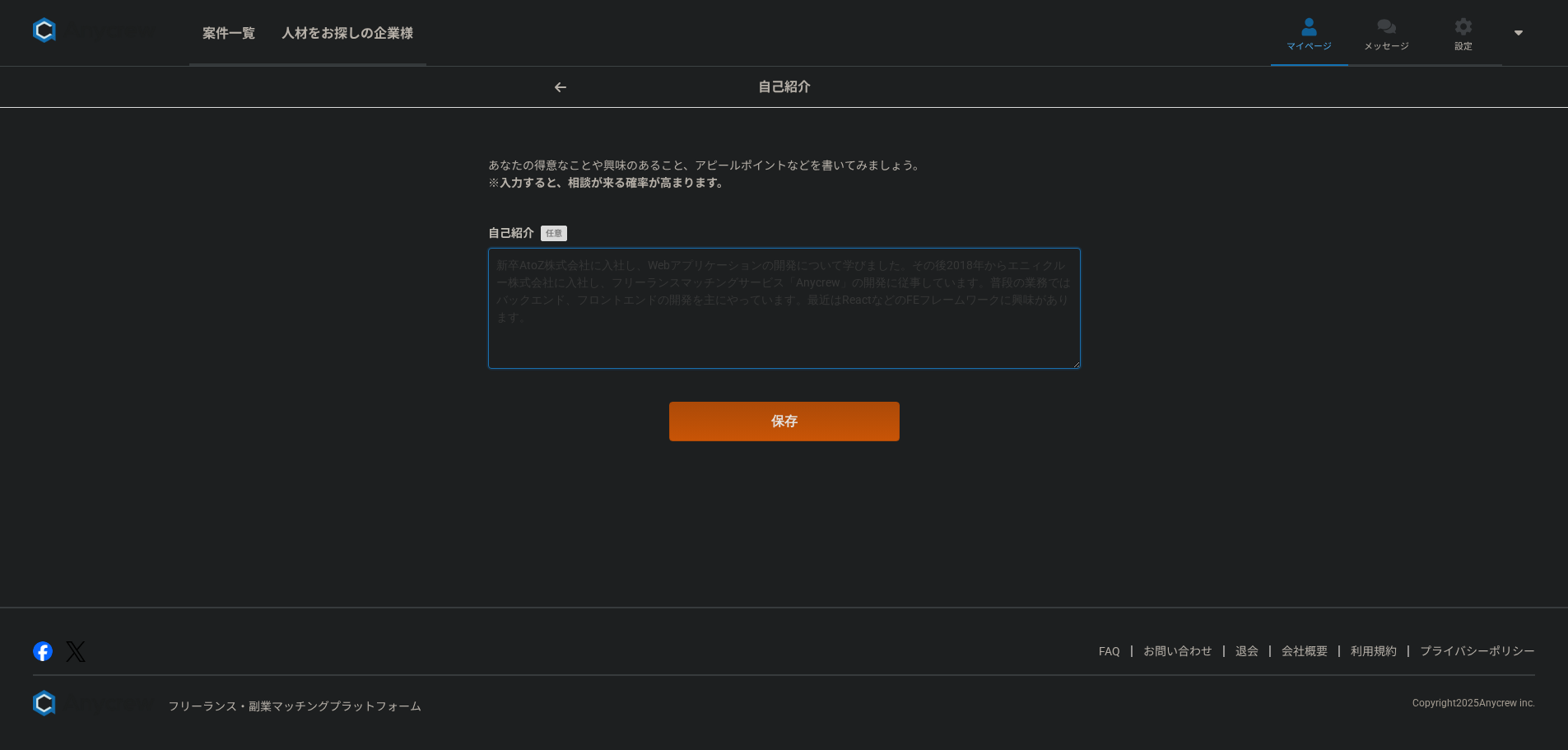
scroll to position [0, 0]
type textarea "よろしくお願いいたします。"
click at [800, 411] on button "保存" at bounding box center [784, 422] width 230 height 40
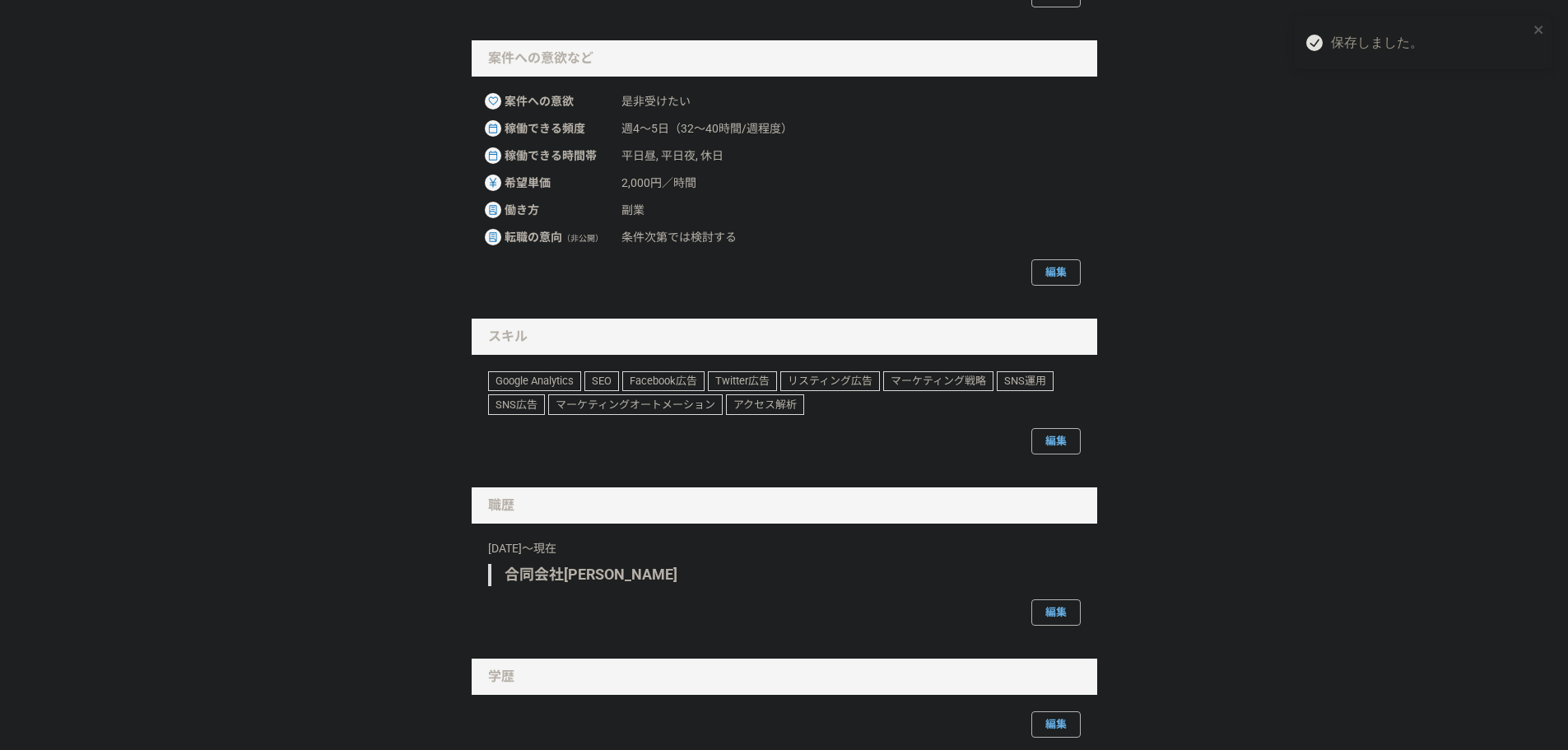
scroll to position [741, 0]
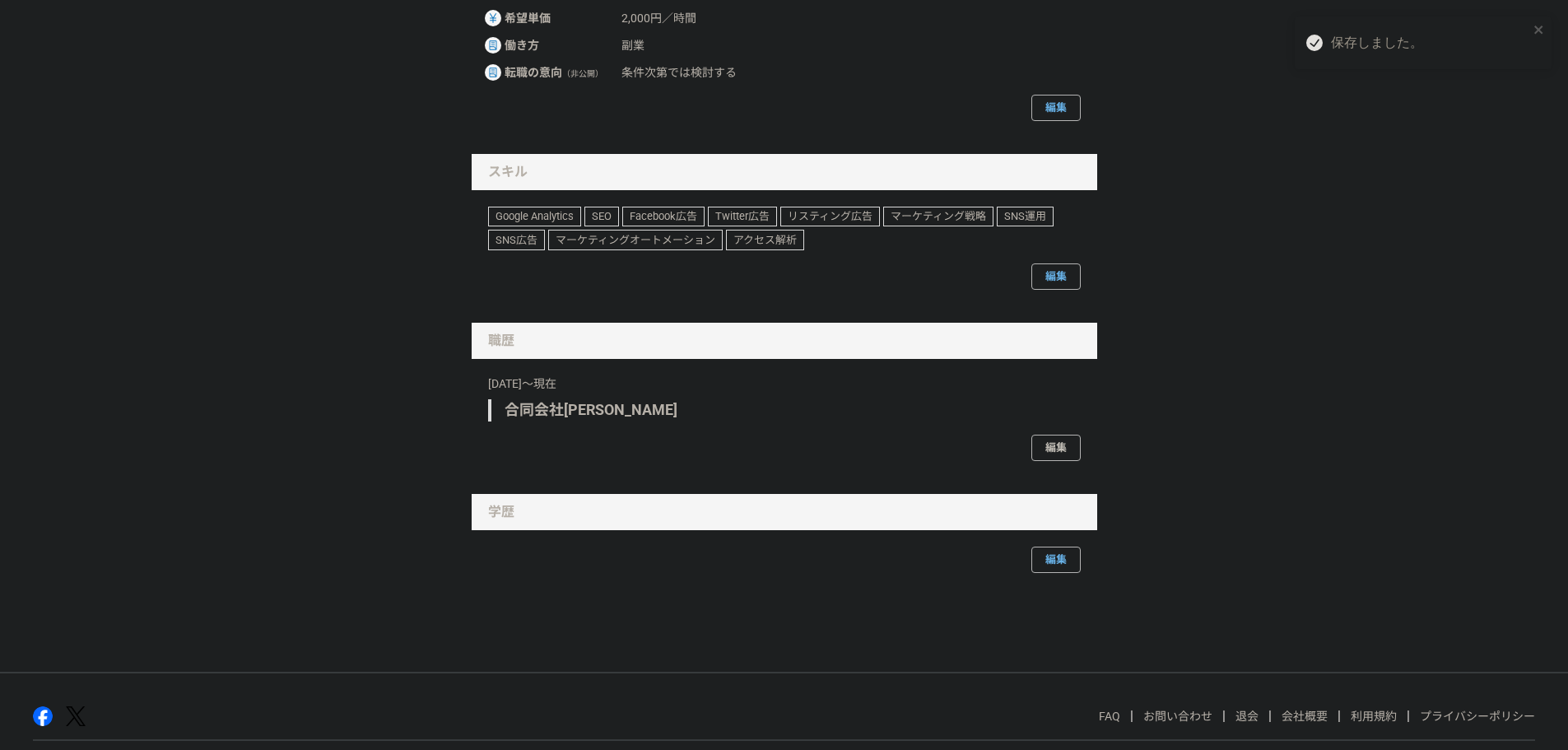
click at [1060, 455] on link "編集" at bounding box center [1056, 448] width 49 height 27
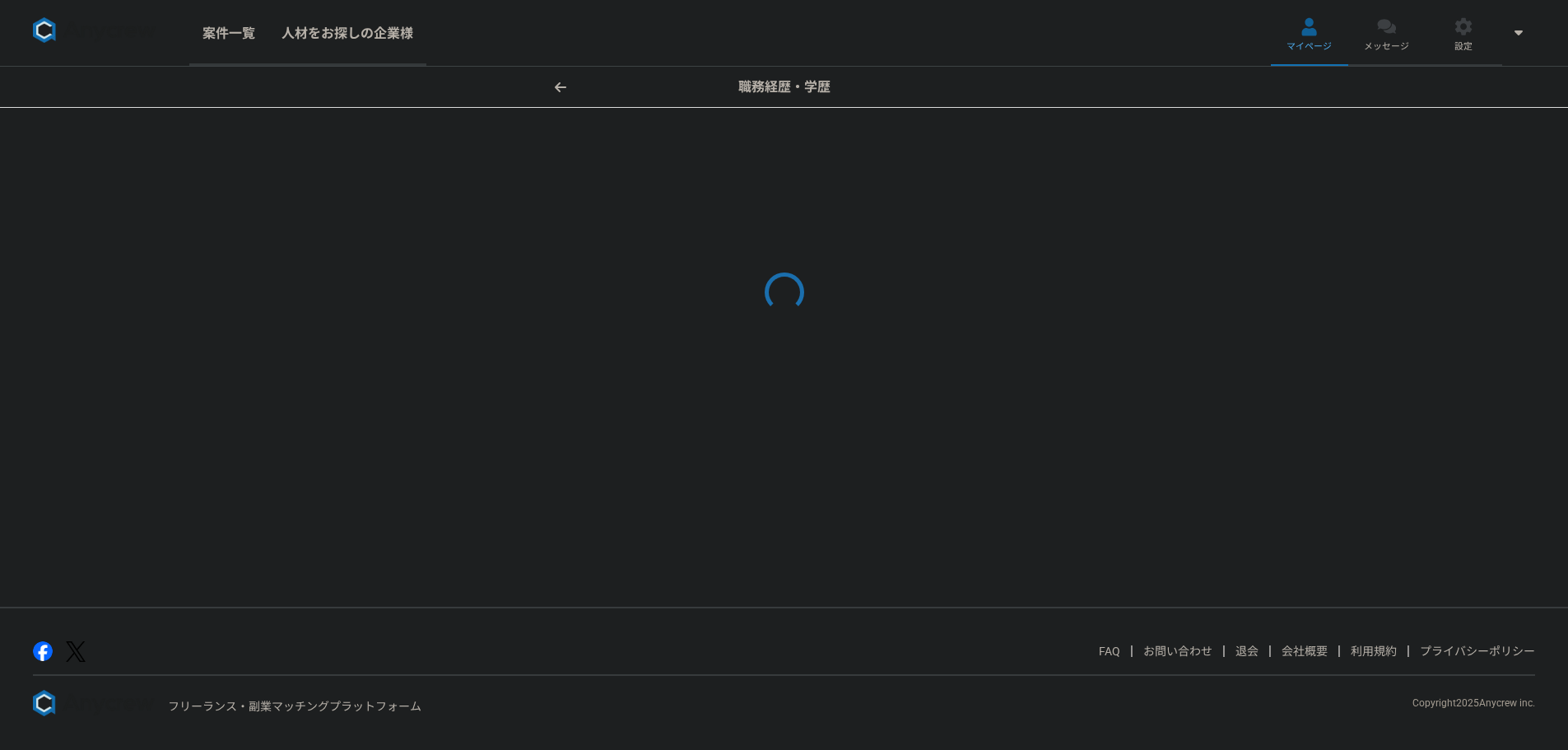
select select "[DATE]"
select select
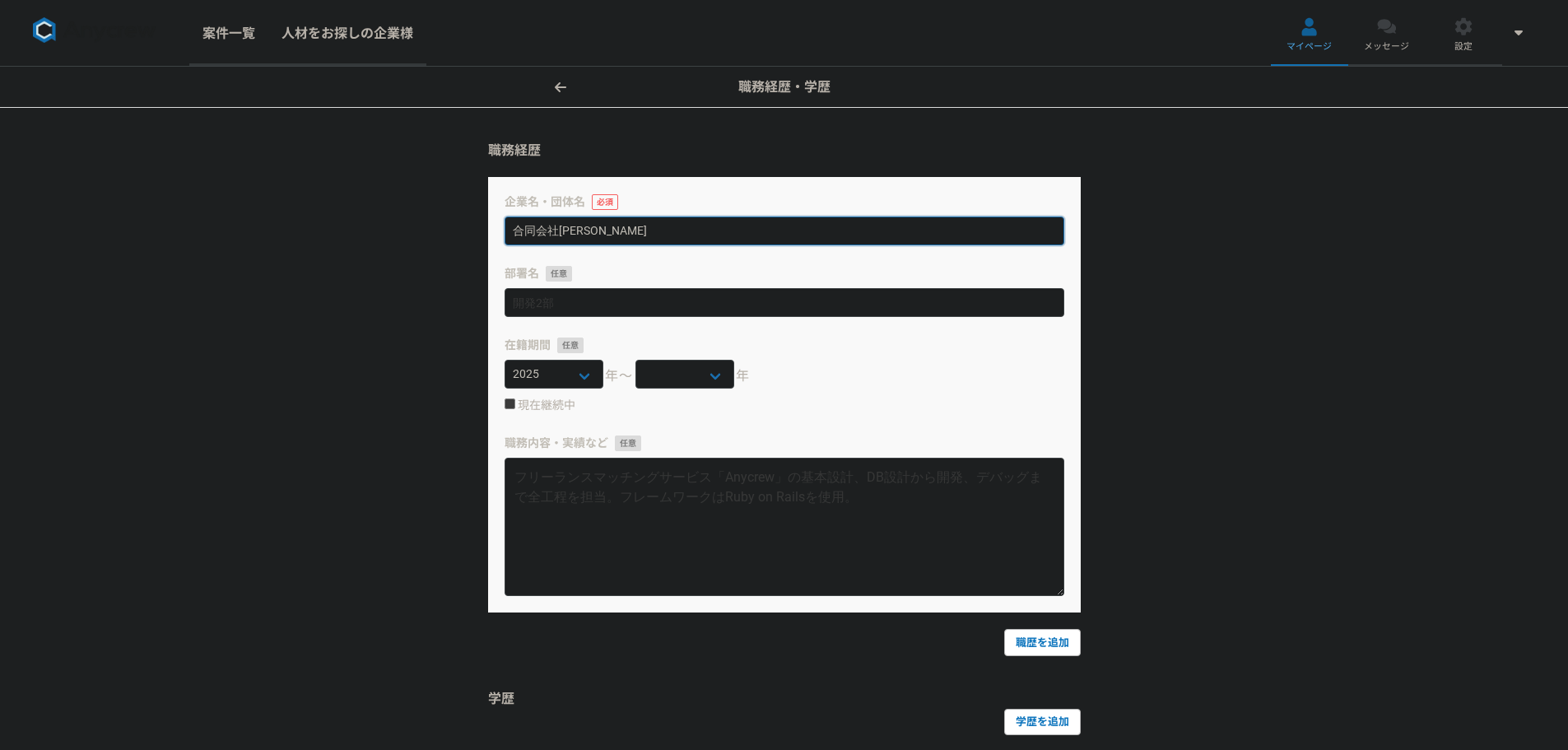
drag, startPoint x: 641, startPoint y: 230, endPoint x: 499, endPoint y: 228, distance: 142.0
click at [499, 228] on div "企業名・団体名 合同会社[PERSON_NAME] 部署名 在籍期間 [DATE] [DATE] [DATE] [DATE] [DATE] [DATE] [D…" at bounding box center [784, 395] width 593 height 436
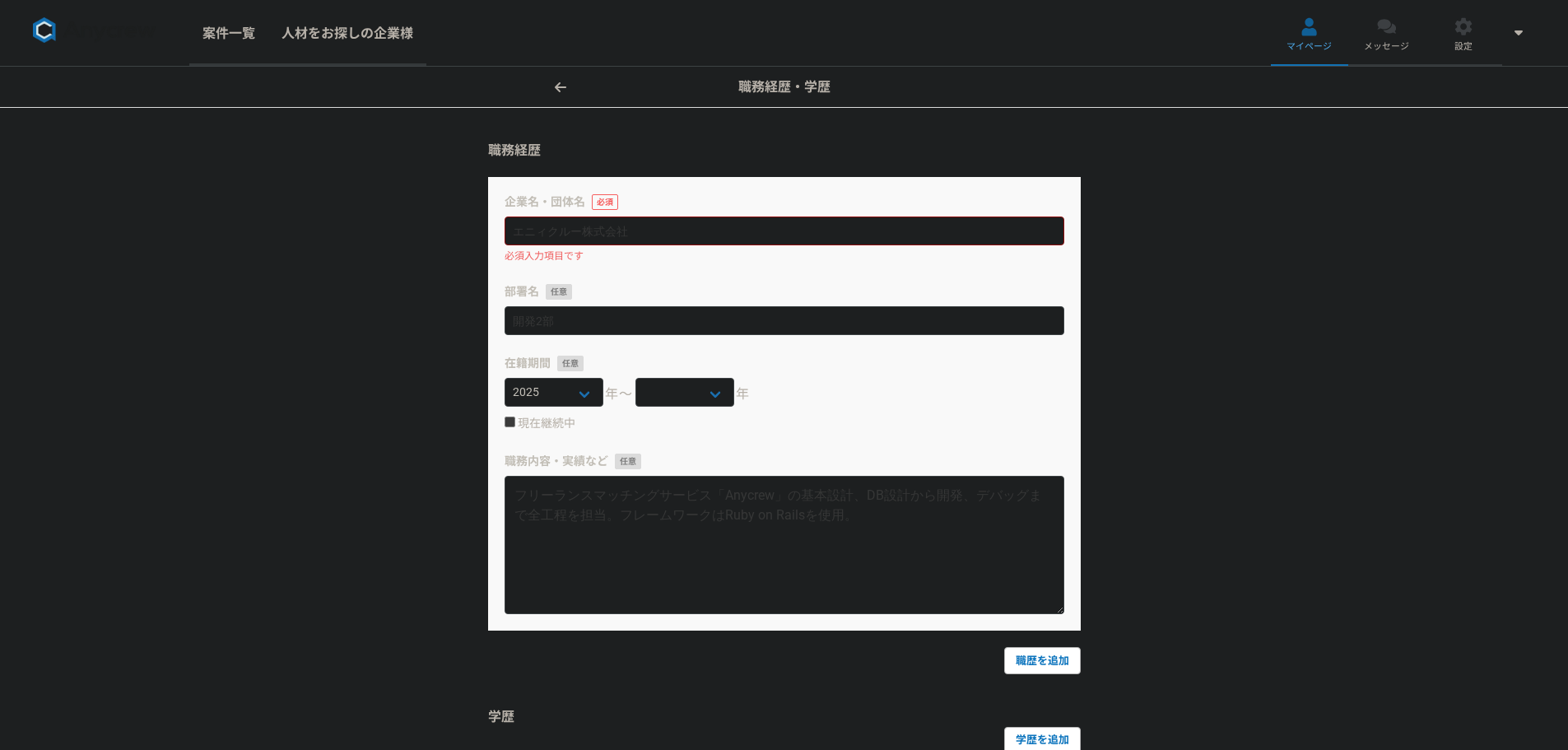
click at [402, 300] on div "職務経歴・学歴 職務経歴 企業名・団体名 必須入力項目です 部署名 在籍期間 [DATE] [DATE] [DATE] [DATE] [DATE] [DATE…" at bounding box center [784, 479] width 1568 height 825
click at [510, 234] on input at bounding box center [784, 231] width 559 height 29
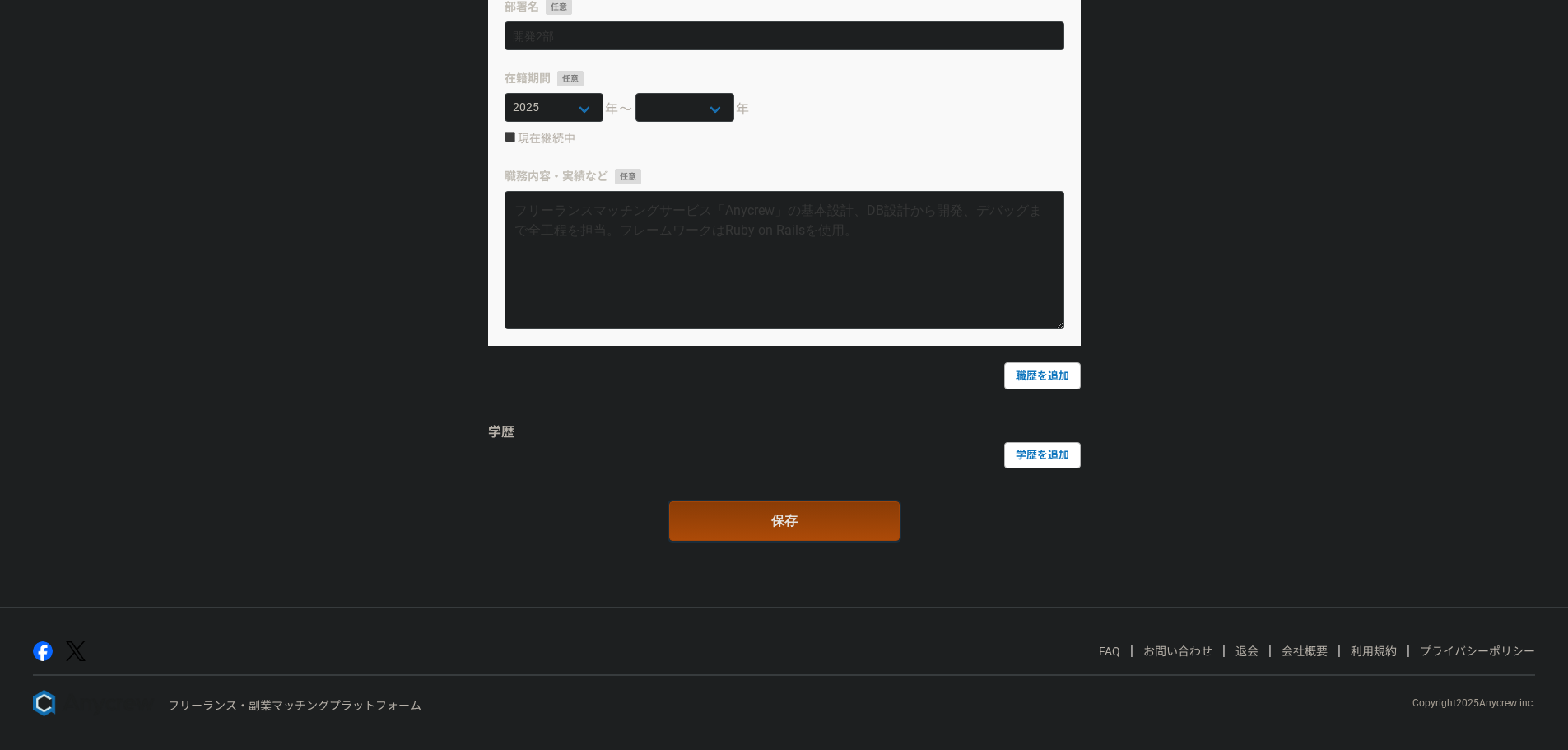
click at [729, 529] on button "保存" at bounding box center [784, 522] width 230 height 40
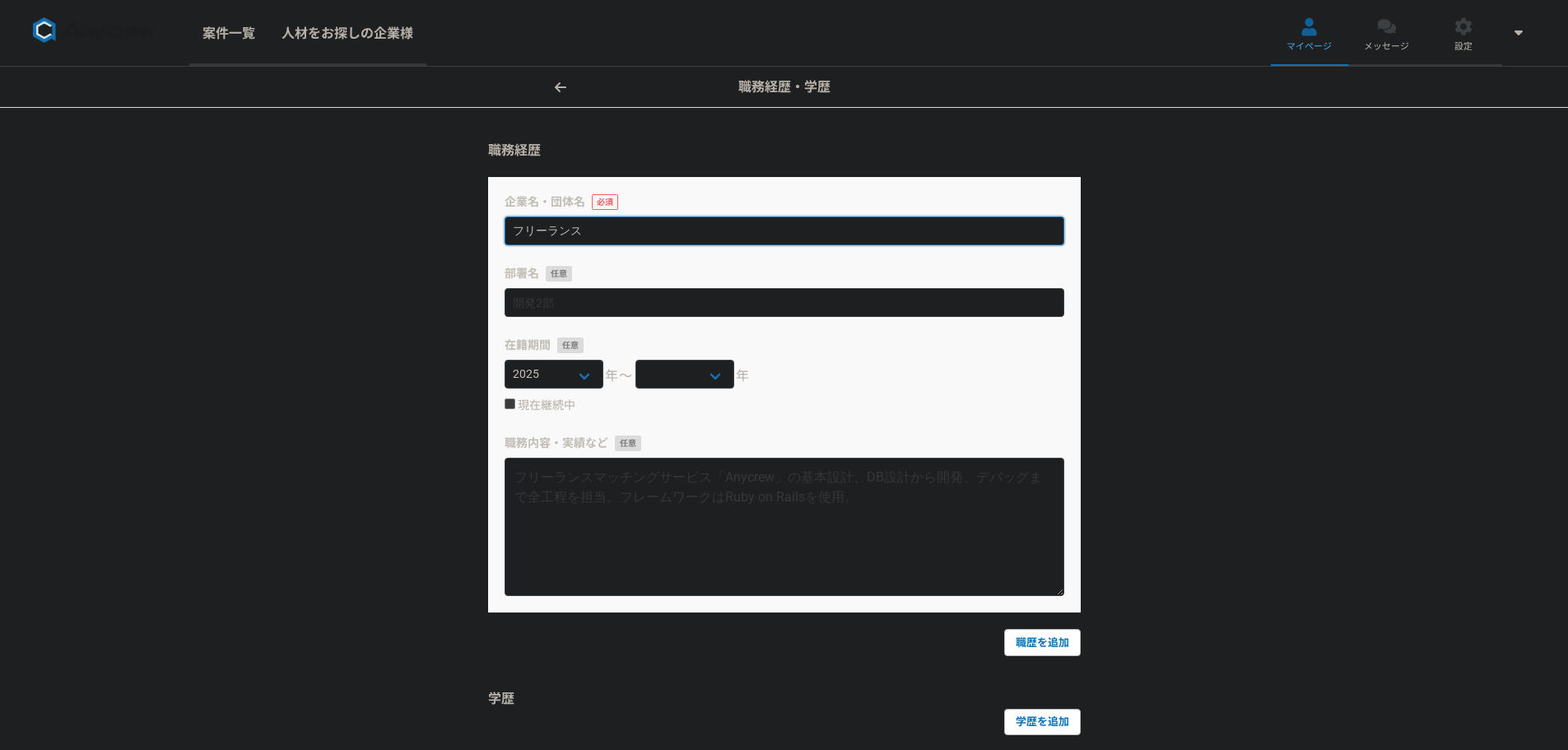
scroll to position [247, 0]
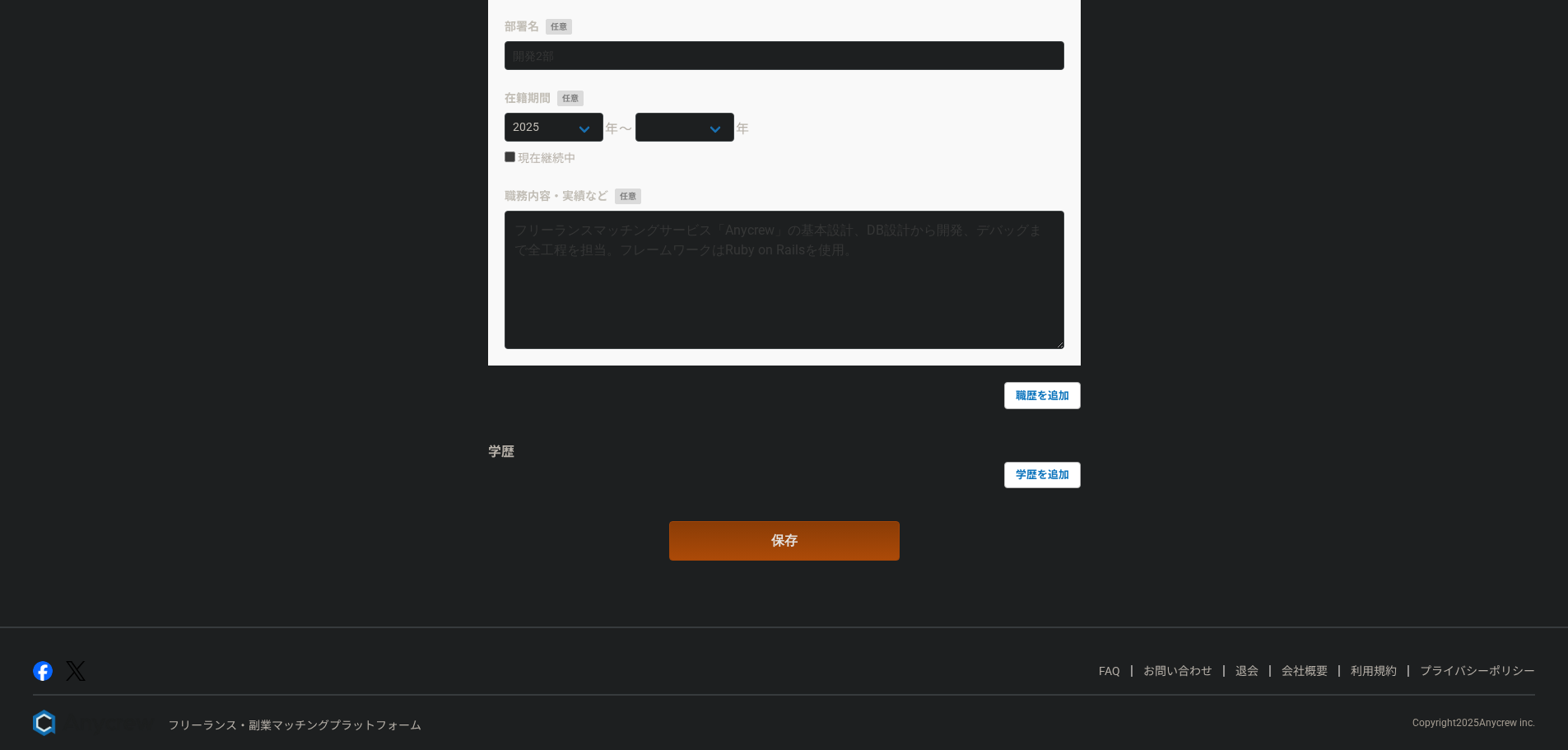
type input "フリーランス"
click at [777, 524] on button "保存" at bounding box center [784, 542] width 230 height 40
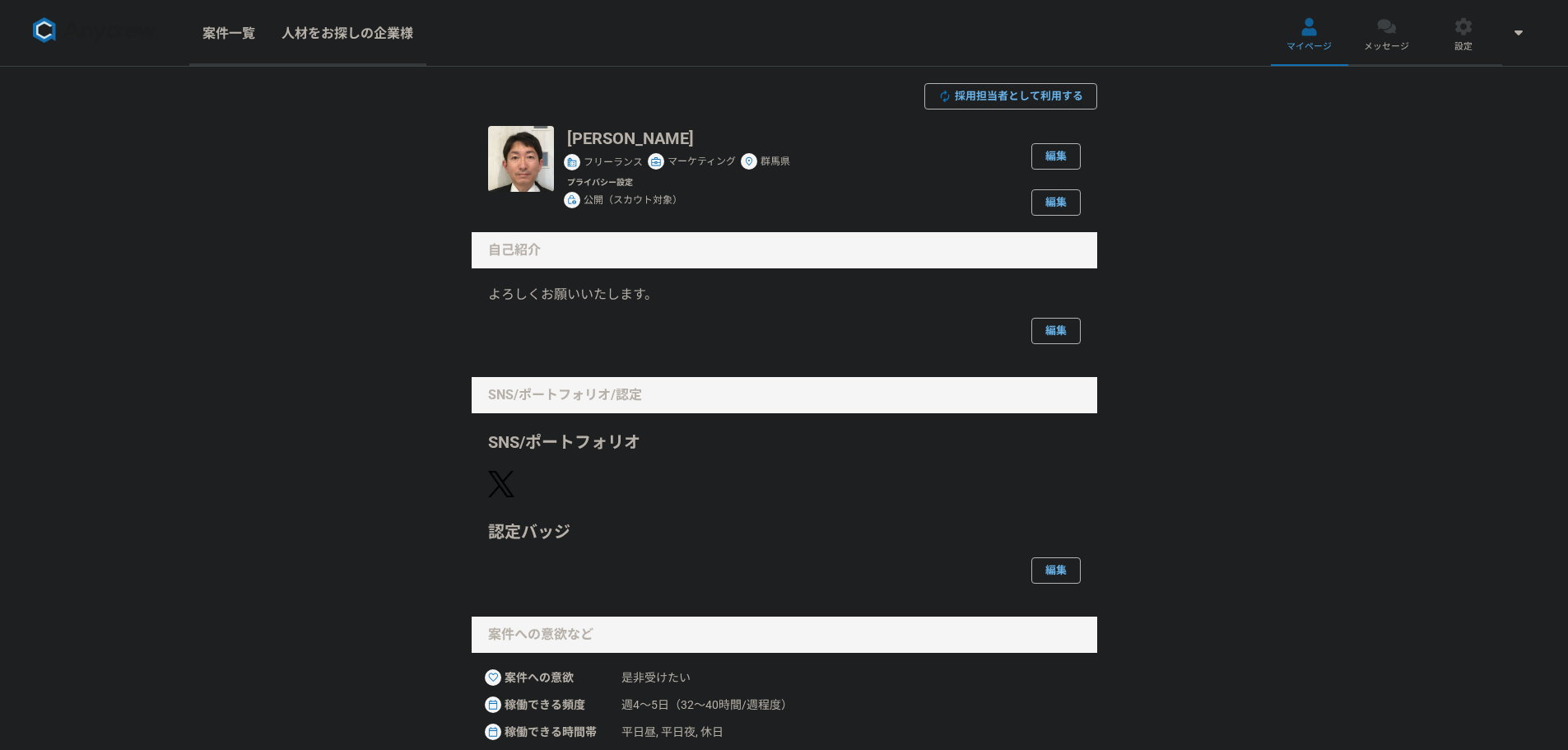
click at [517, 149] on img at bounding box center [520, 158] width 66 height 66
click at [235, 25] on link "案件一覧" at bounding box center [228, 32] width 79 height 66
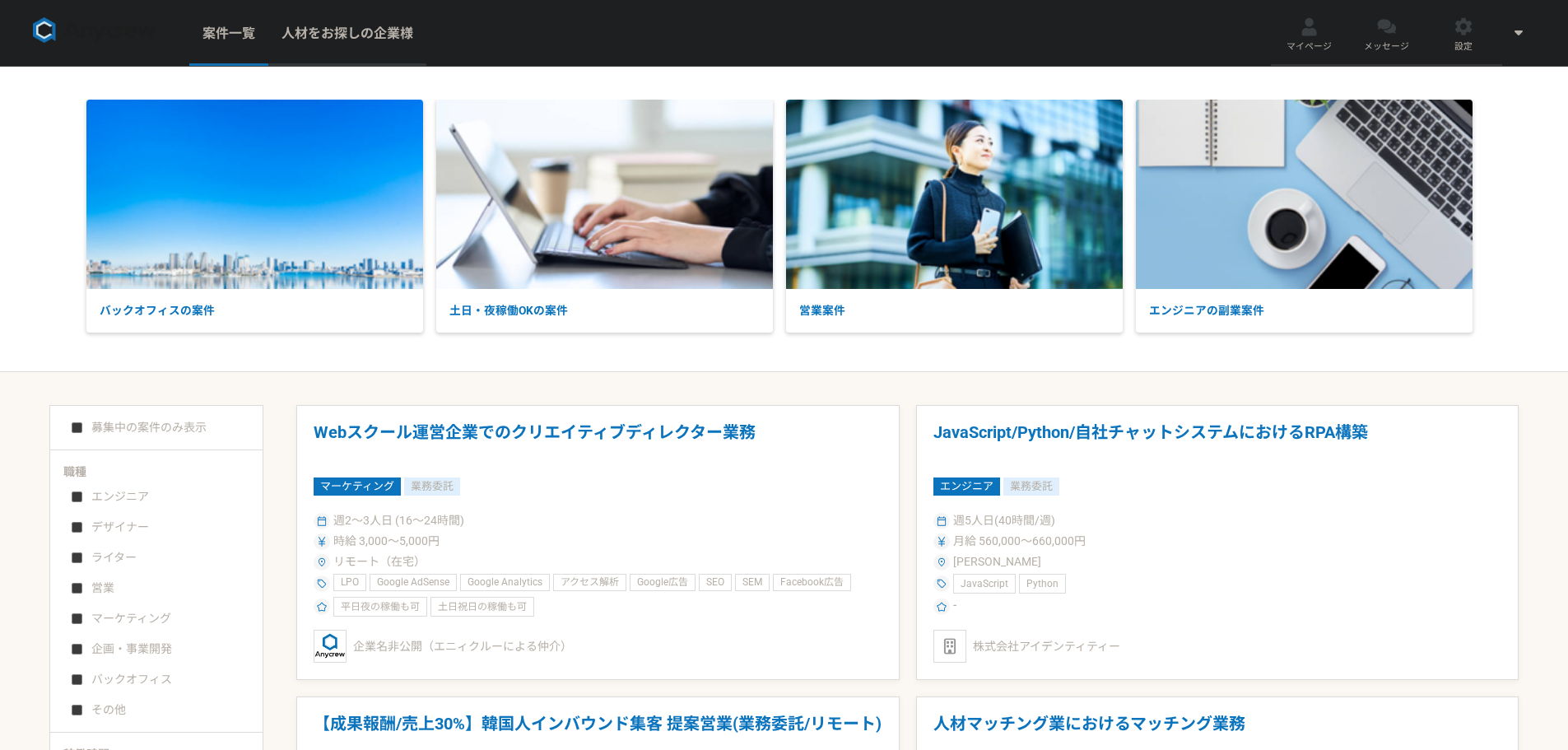
scroll to position [247, 0]
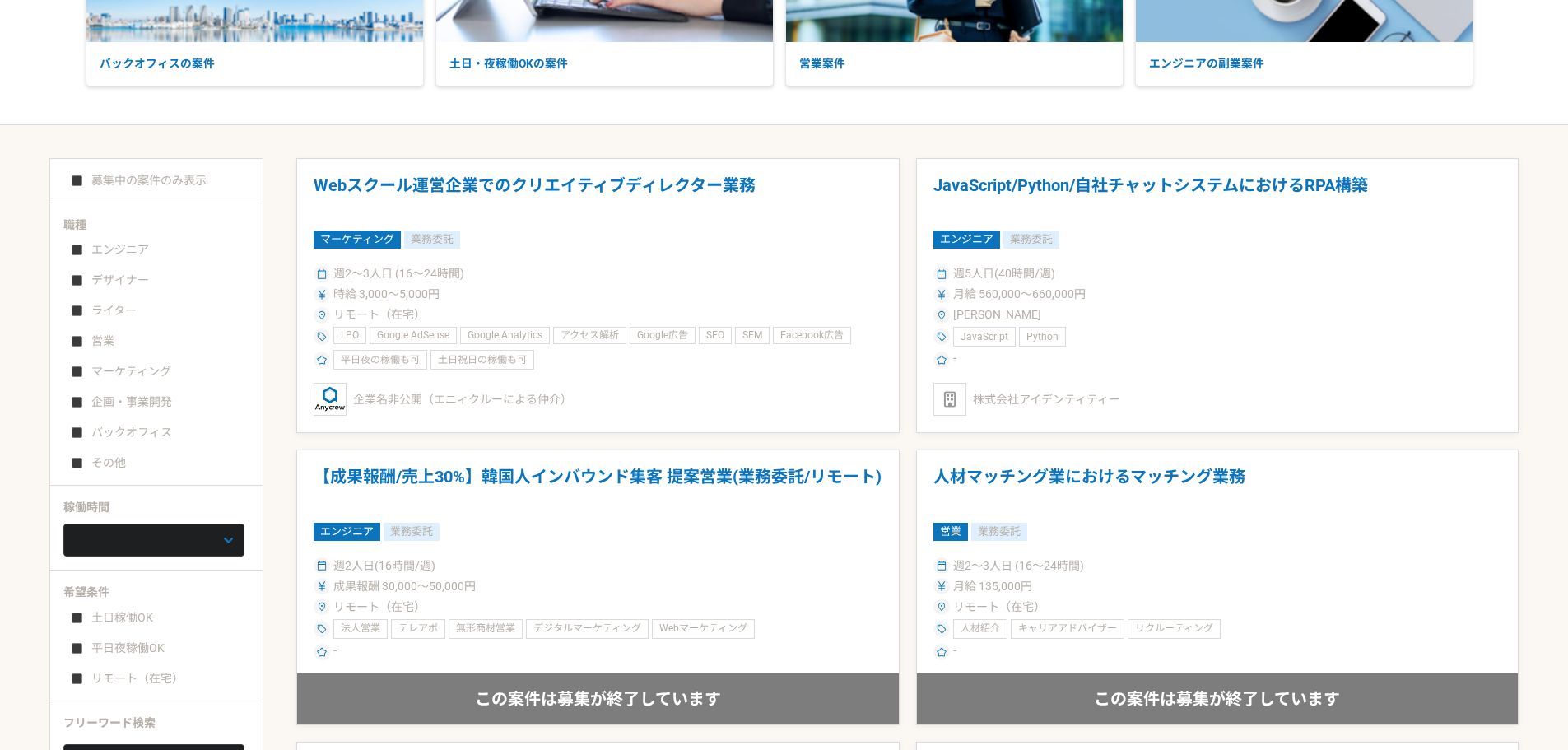
click at [75, 345] on input "営業" at bounding box center [76, 341] width 10 height 10
checkbox input "true"
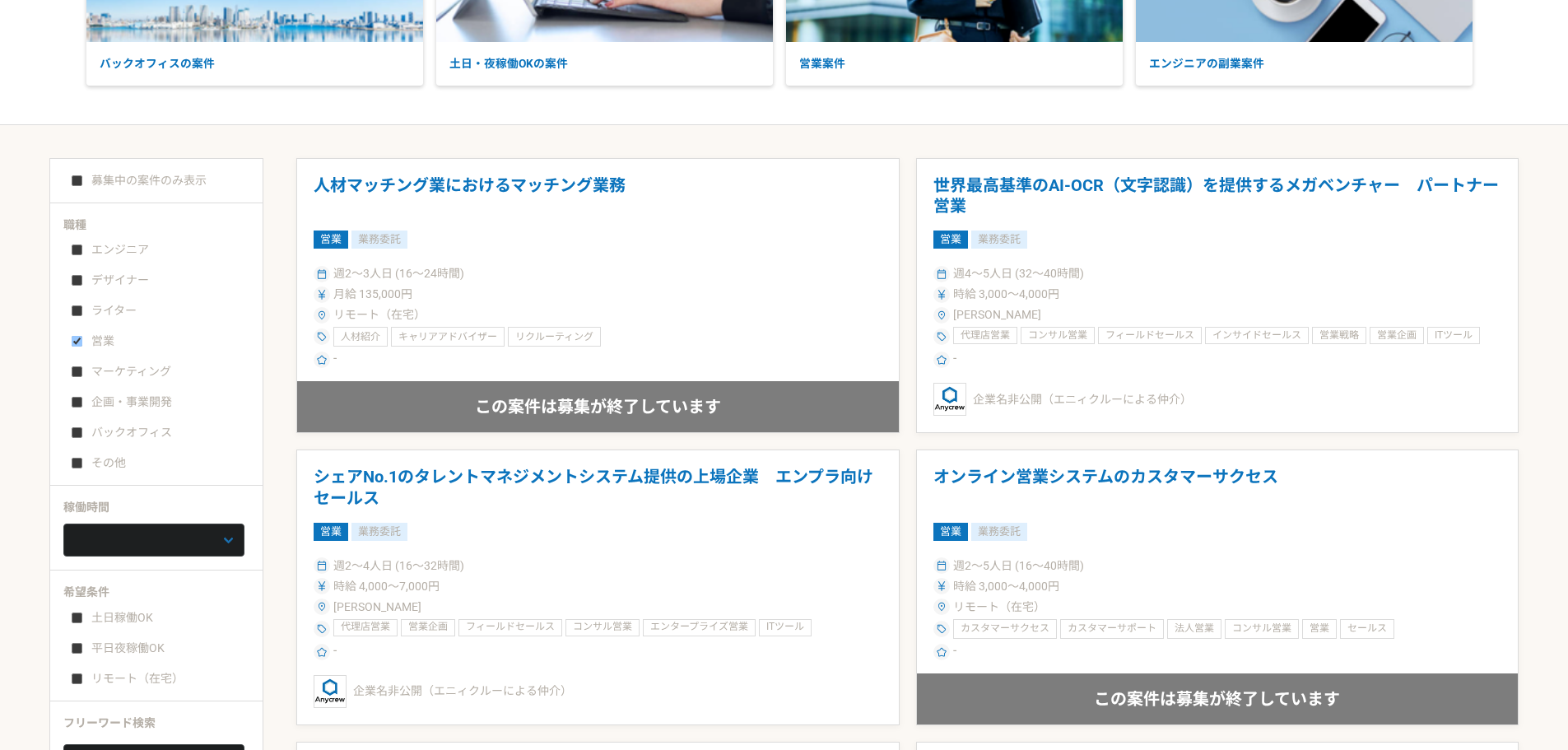
click at [77, 178] on input "募集中の案件のみ表示" at bounding box center [76, 180] width 10 height 10
checkbox input "true"
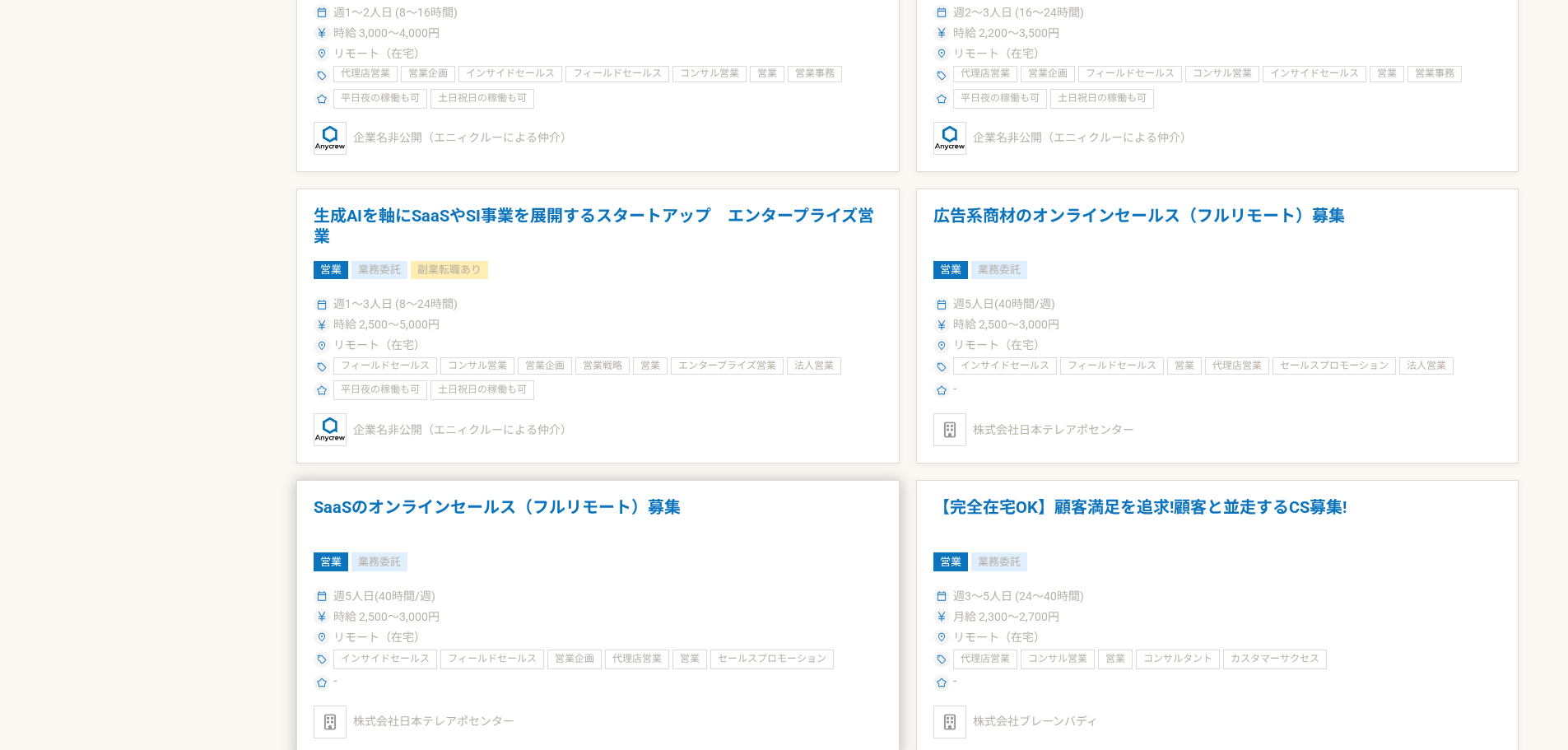
scroll to position [2717, 0]
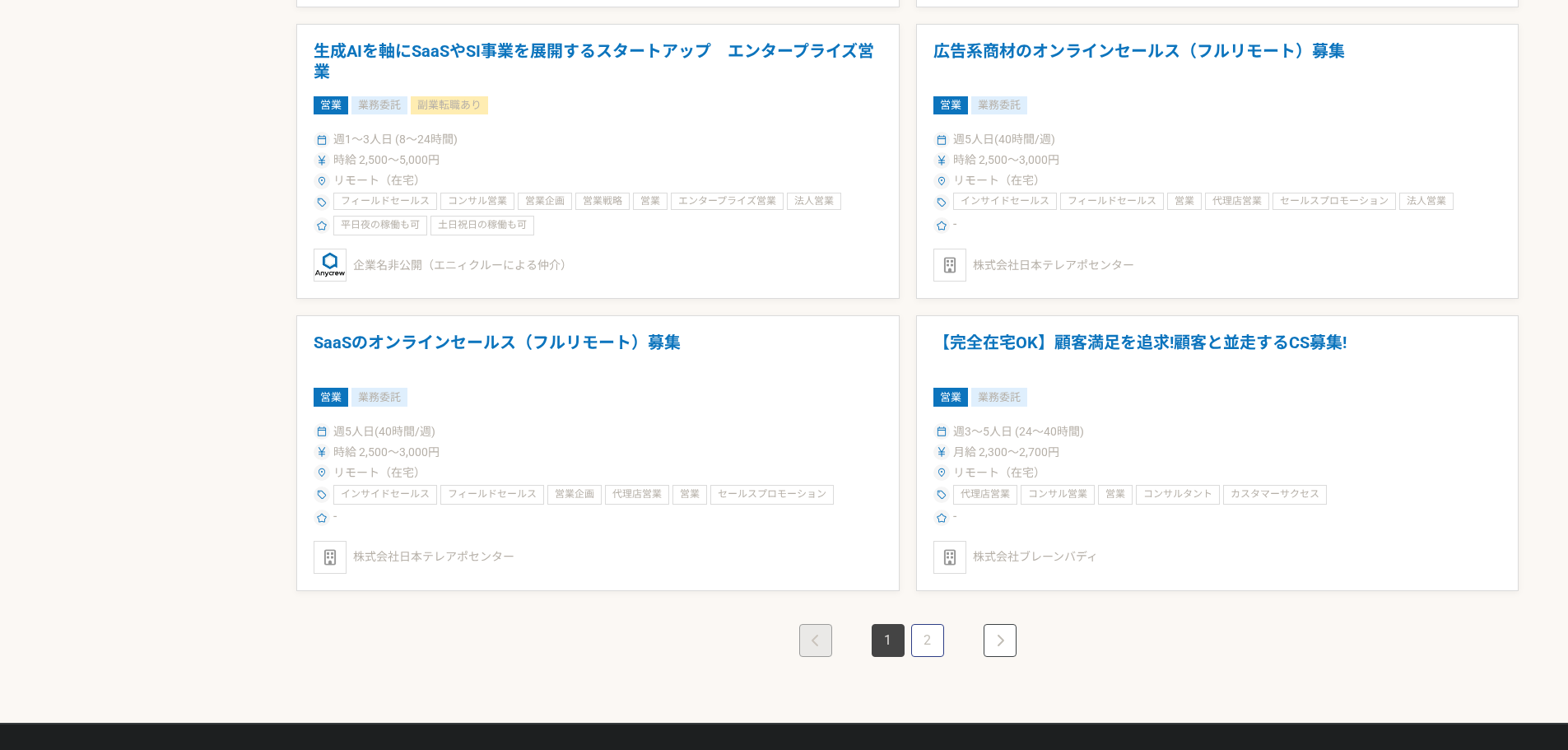
click at [936, 635] on link "2" at bounding box center [928, 641] width 33 height 33
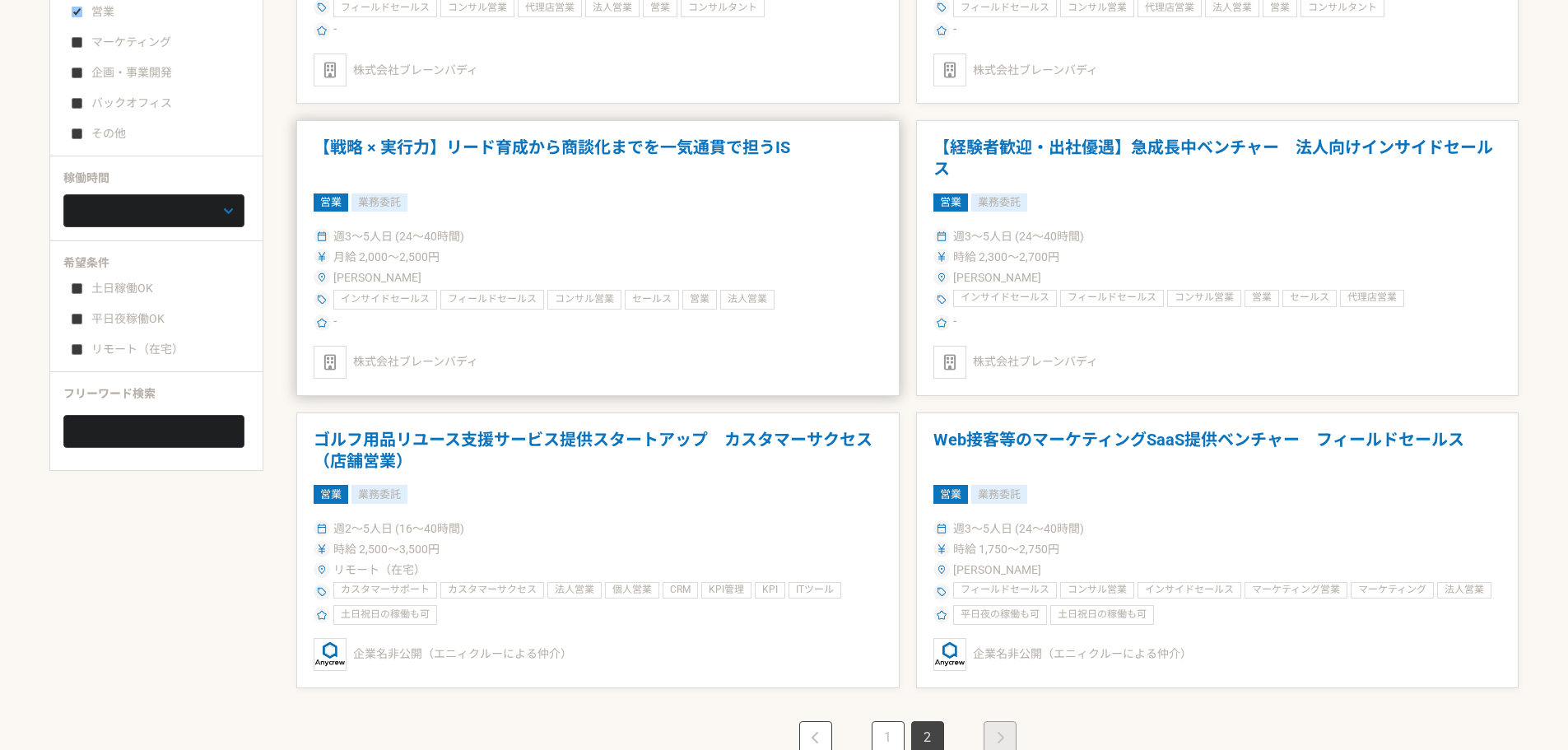
scroll to position [741, 0]
